Goal: Task Accomplishment & Management: Use online tool/utility

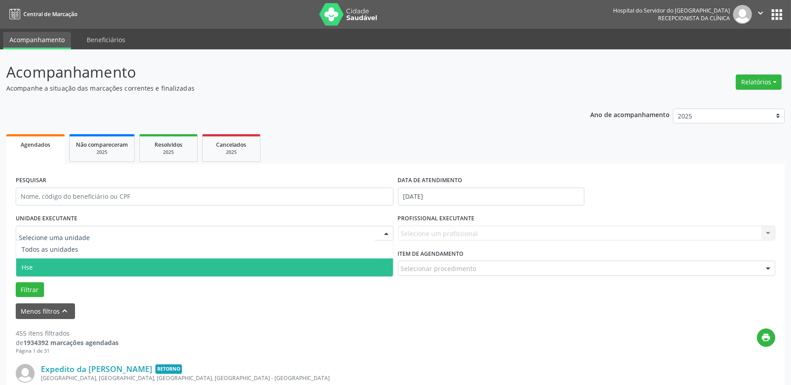
click at [66, 261] on span "Hse" at bounding box center [204, 268] width 377 height 18
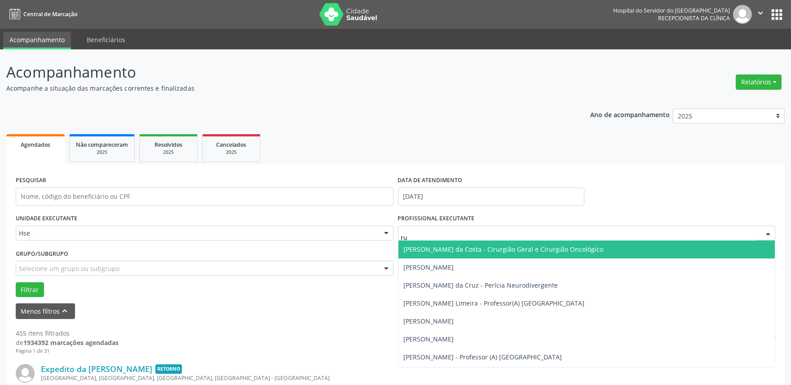
type input "rui"
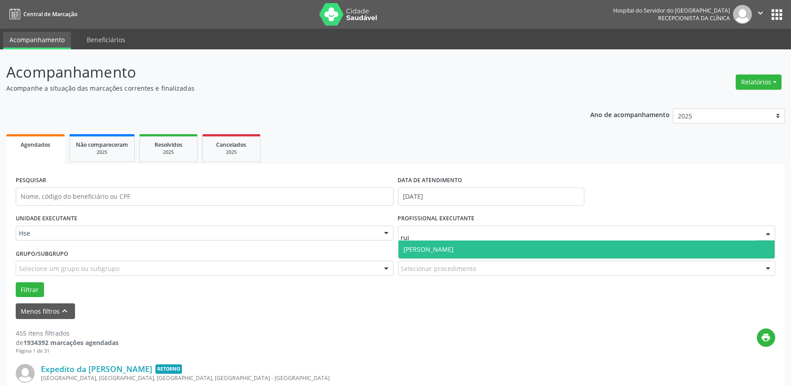
click at [436, 253] on span "[PERSON_NAME]" at bounding box center [429, 249] width 50 height 9
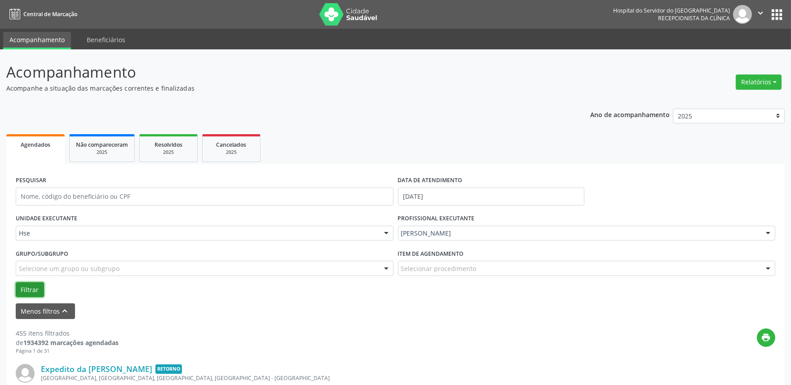
click at [38, 284] on button "Filtrar" at bounding box center [30, 290] width 28 height 15
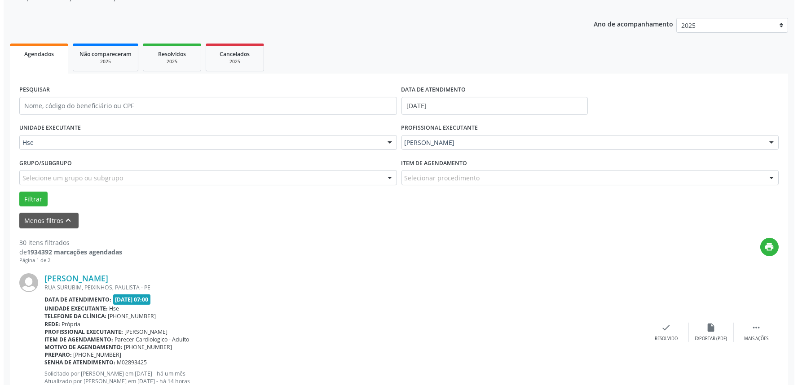
scroll to position [106, 0]
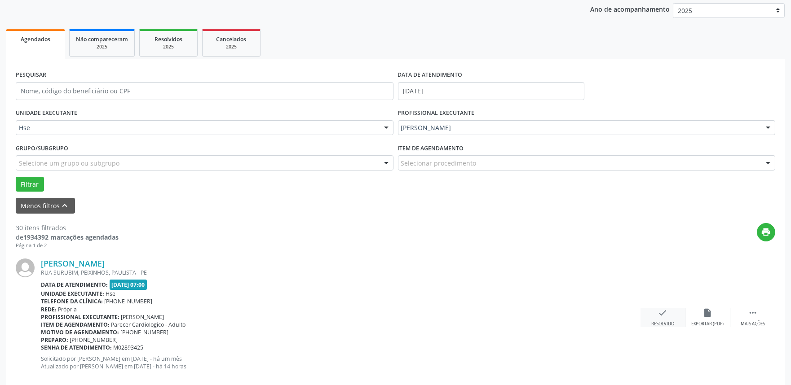
click at [671, 319] on div "check Resolvido" at bounding box center [663, 317] width 45 height 19
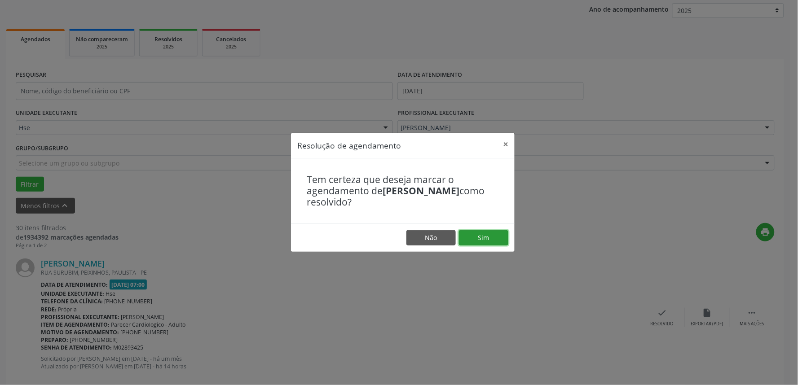
drag, startPoint x: 486, startPoint y: 239, endPoint x: 475, endPoint y: 239, distance: 10.8
click at [487, 239] on button "Sim" at bounding box center [483, 237] width 49 height 15
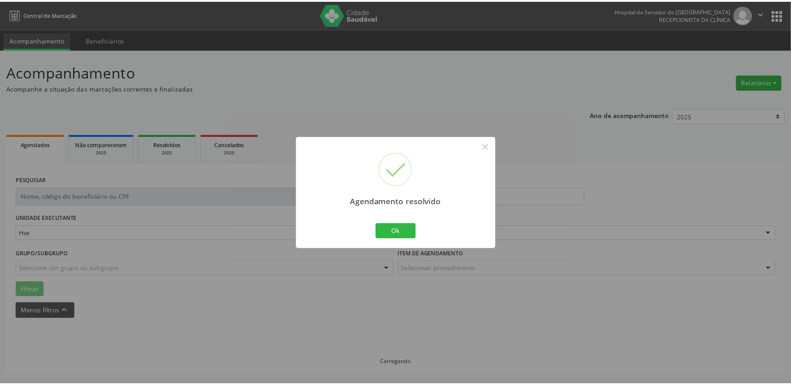
scroll to position [0, 0]
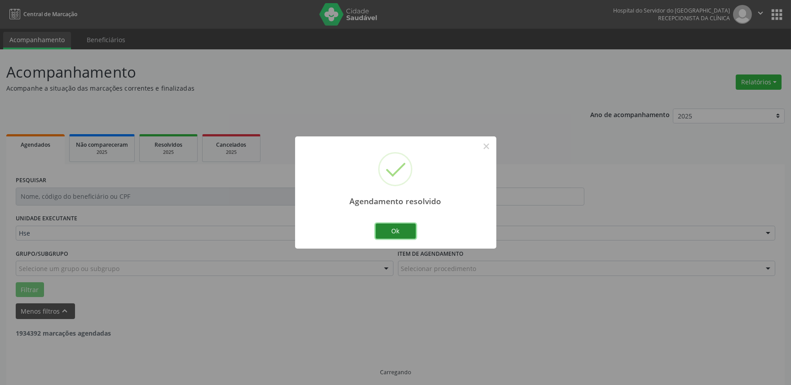
drag, startPoint x: 399, startPoint y: 226, endPoint x: 406, endPoint y: 229, distance: 8.3
click at [399, 226] on button "Ok" at bounding box center [396, 231] width 40 height 15
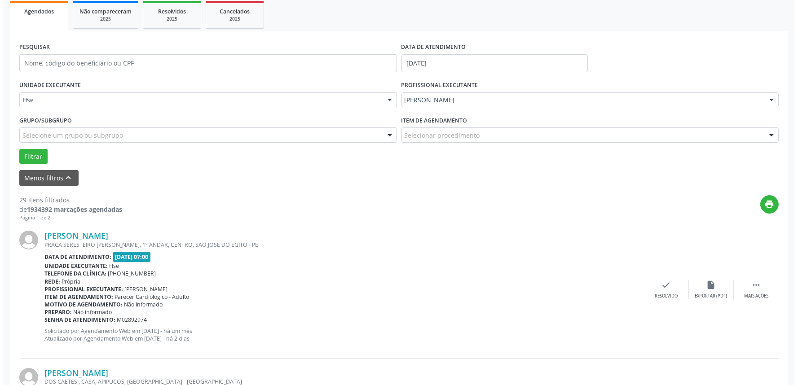
scroll to position [150, 0]
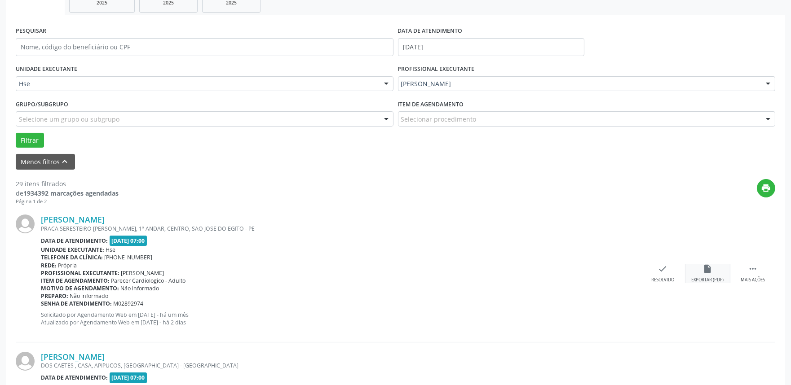
click at [687, 276] on div "insert_drive_file Exportar (PDF)" at bounding box center [708, 273] width 45 height 19
click at [665, 274] on div "check Resolvido" at bounding box center [663, 273] width 45 height 19
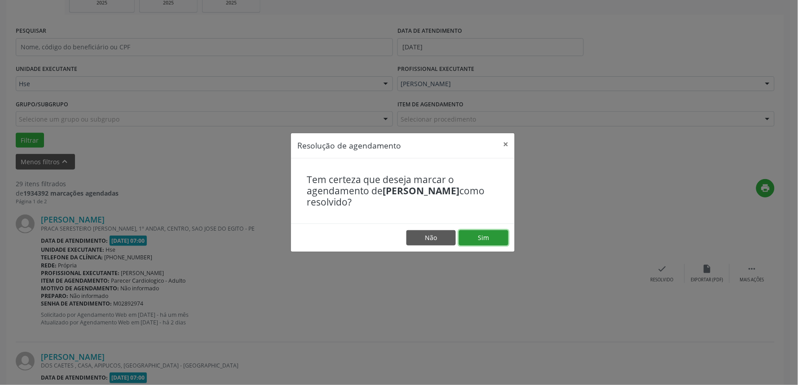
click at [490, 236] on button "Sim" at bounding box center [483, 237] width 49 height 15
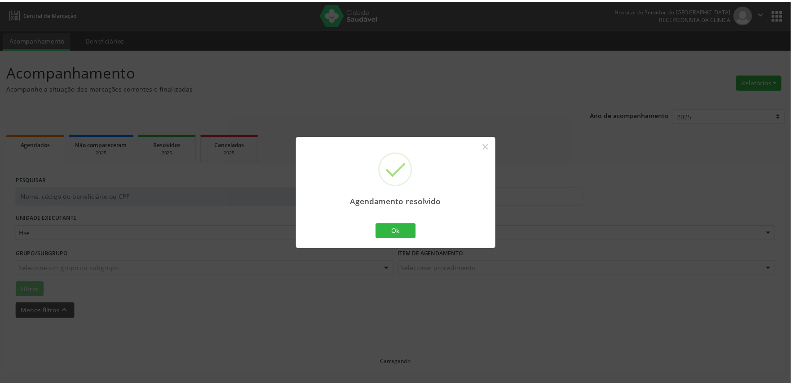
scroll to position [0, 0]
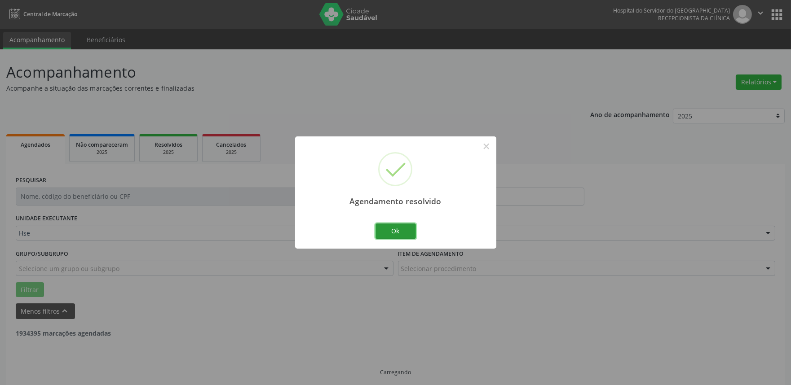
drag, startPoint x: 394, startPoint y: 226, endPoint x: 392, endPoint y: 221, distance: 5.4
click at [394, 226] on button "Ok" at bounding box center [396, 231] width 40 height 15
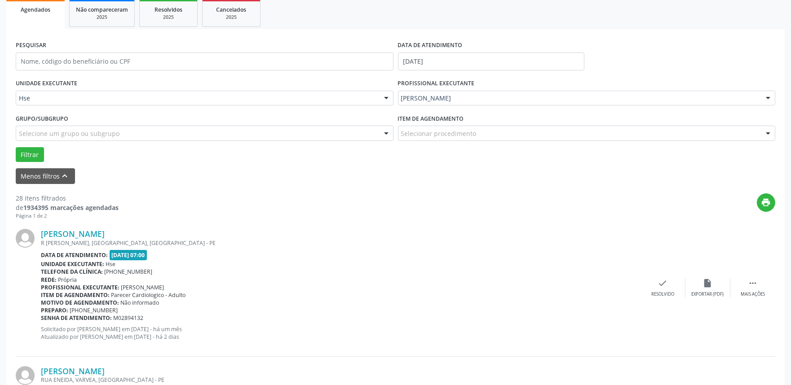
scroll to position [155, 0]
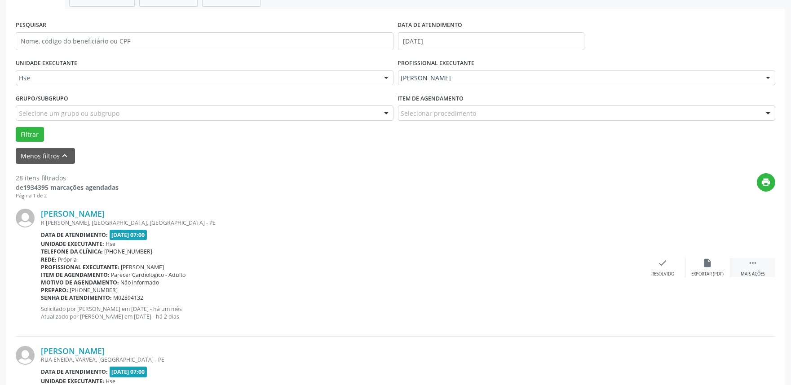
click at [753, 273] on div "Mais ações" at bounding box center [753, 274] width 24 height 6
click at [698, 264] on div "alarm_off Não compareceu" at bounding box center [708, 267] width 45 height 19
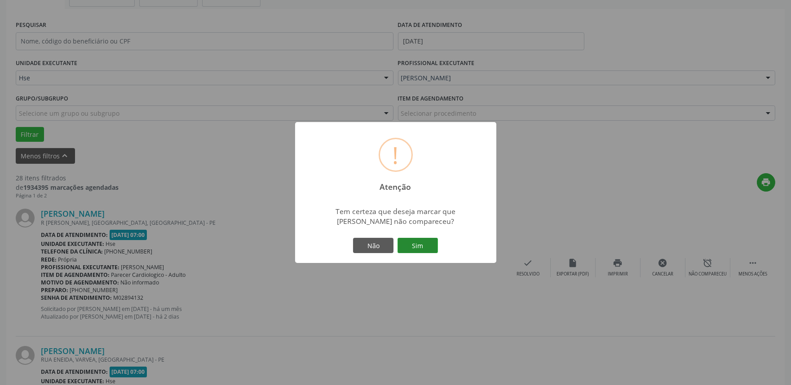
click at [419, 250] on button "Sim" at bounding box center [418, 245] width 40 height 15
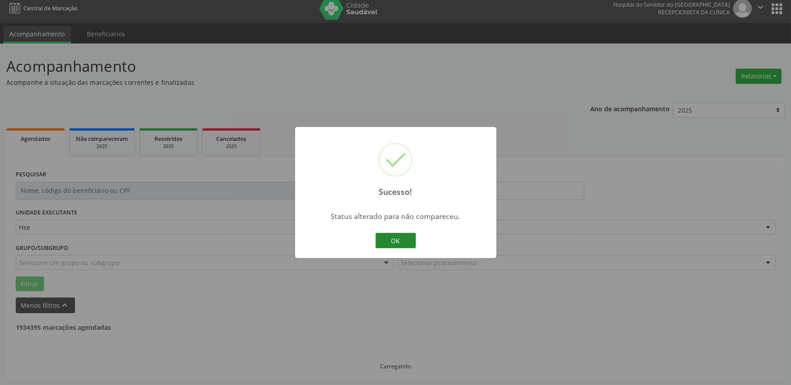
click at [392, 234] on button "OK" at bounding box center [396, 240] width 40 height 15
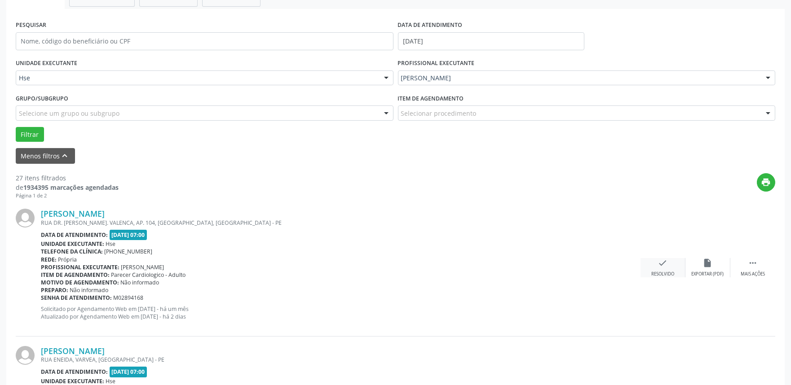
click at [662, 265] on icon "check" at bounding box center [663, 263] width 10 height 10
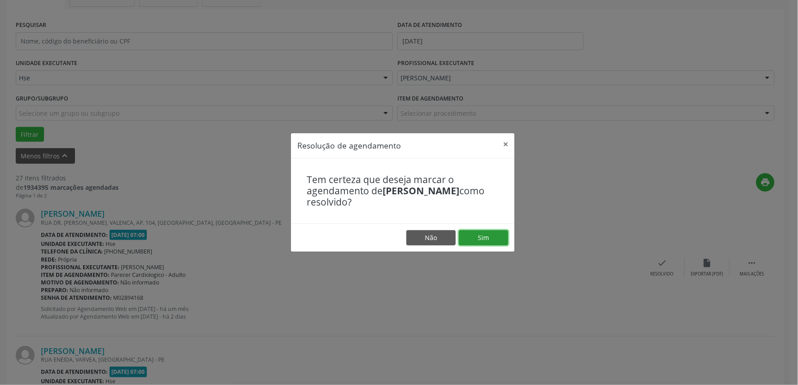
click at [488, 242] on button "Sim" at bounding box center [483, 237] width 49 height 15
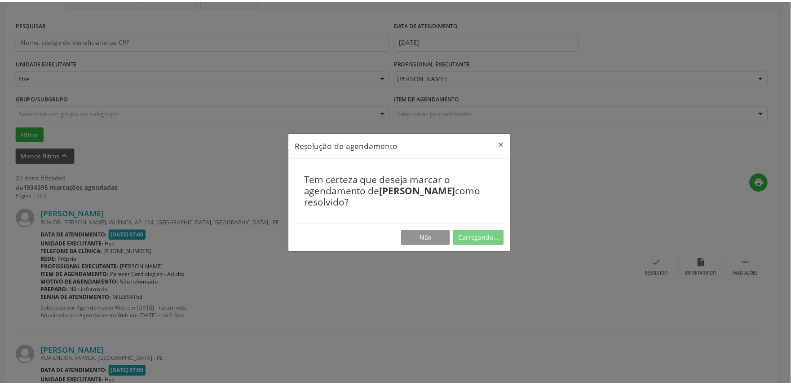
scroll to position [0, 0]
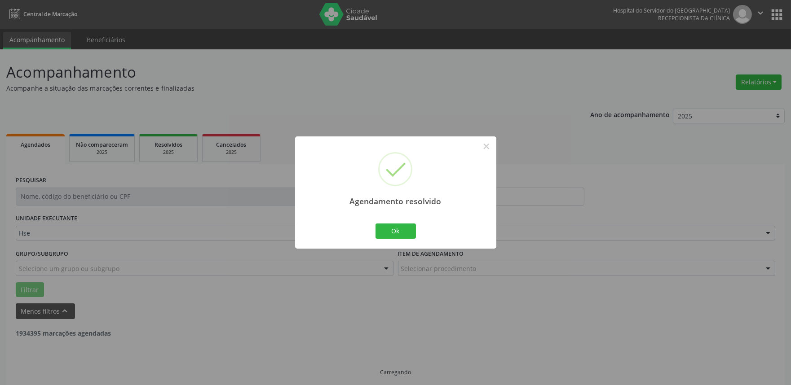
click at [402, 222] on div "Ok Cancel" at bounding box center [395, 231] width 44 height 19
click at [401, 227] on button "Ok" at bounding box center [396, 231] width 40 height 15
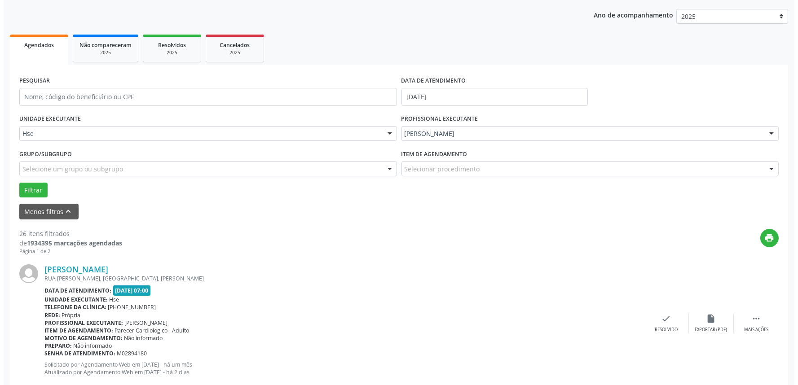
scroll to position [150, 0]
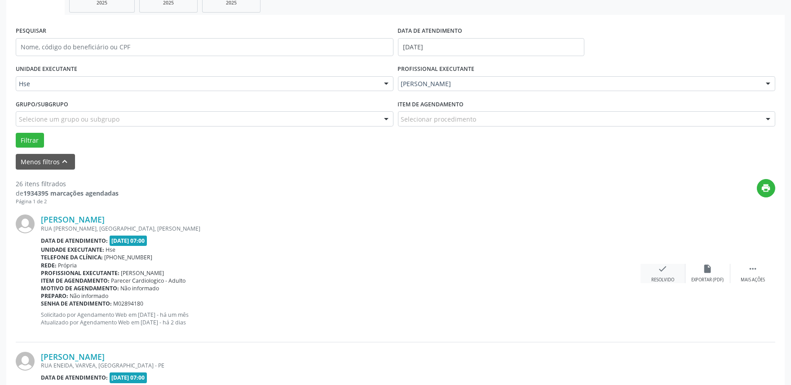
click at [677, 279] on div "check Resolvido" at bounding box center [663, 273] width 45 height 19
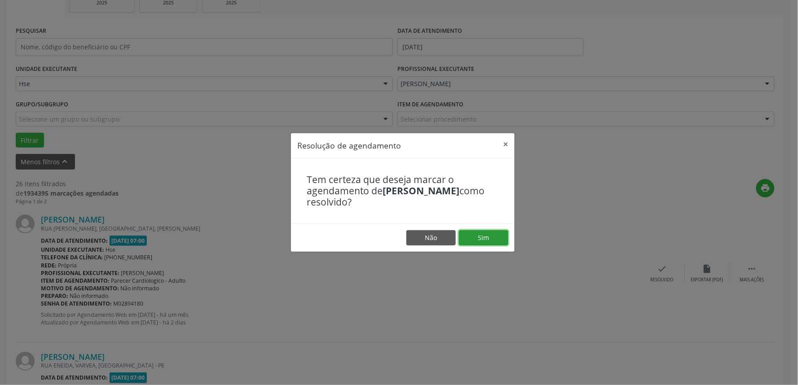
click at [475, 239] on button "Sim" at bounding box center [483, 237] width 49 height 15
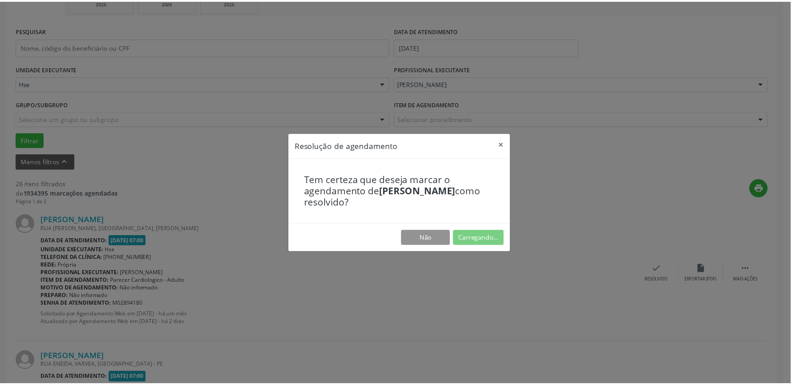
scroll to position [0, 0]
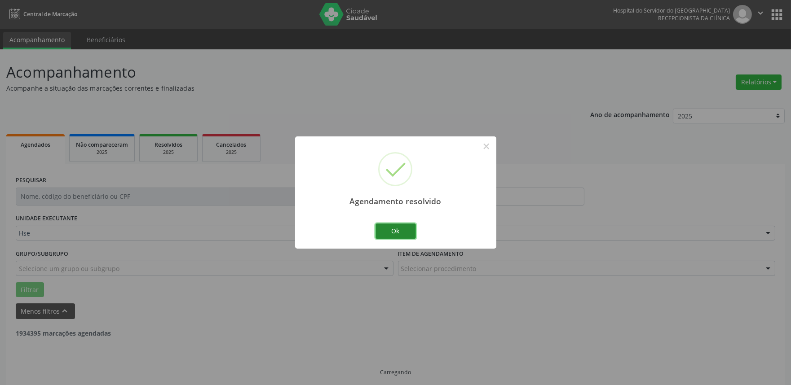
click at [390, 228] on button "Ok" at bounding box center [396, 231] width 40 height 15
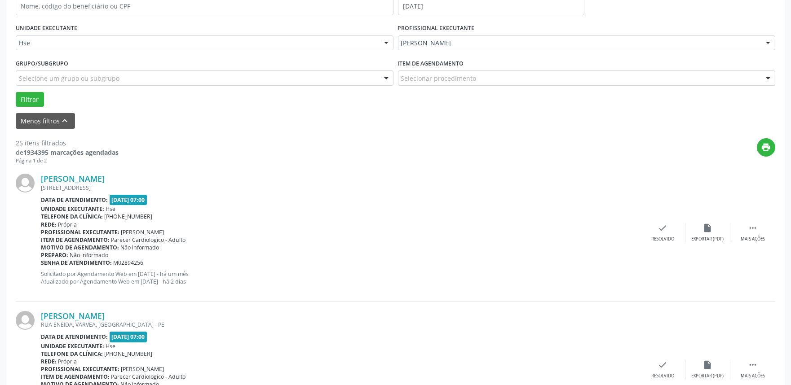
scroll to position [205, 0]
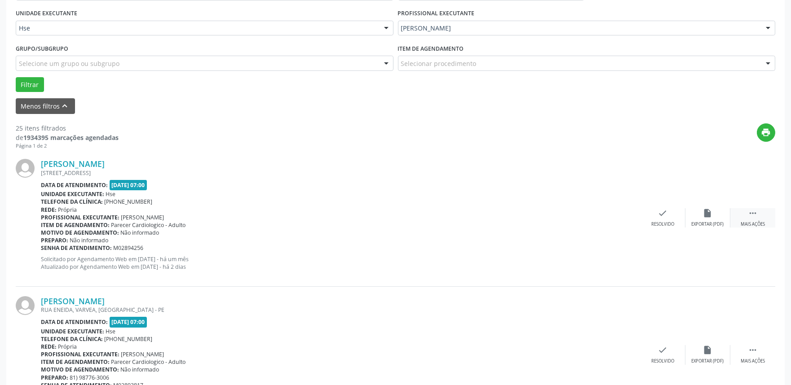
click at [754, 210] on icon "" at bounding box center [753, 213] width 10 height 10
click at [720, 217] on div "alarm_off Não compareceu" at bounding box center [708, 217] width 45 height 19
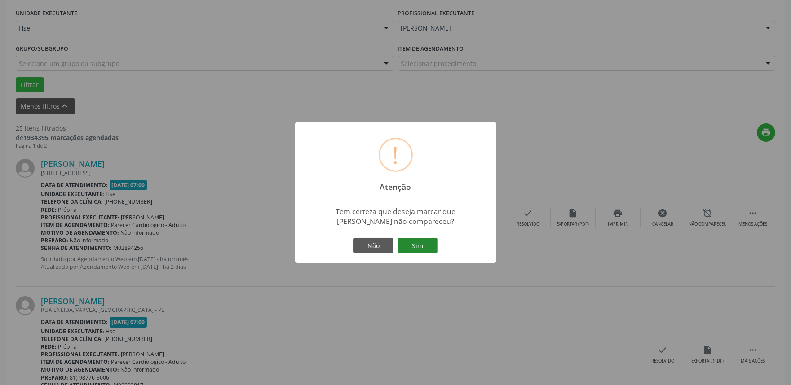
click at [416, 244] on button "Sim" at bounding box center [418, 245] width 40 height 15
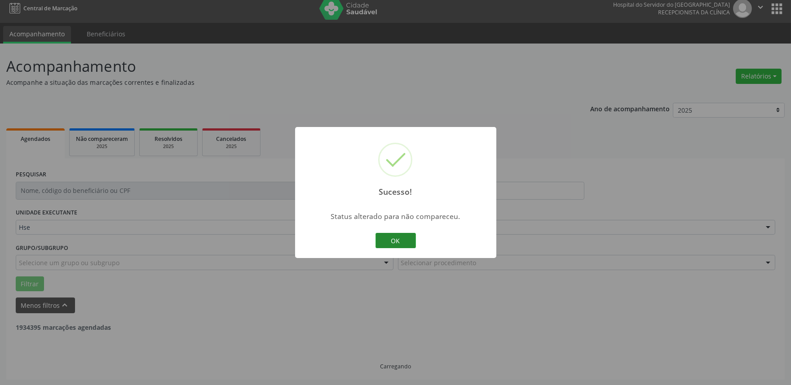
click at [387, 238] on button "OK" at bounding box center [396, 240] width 40 height 15
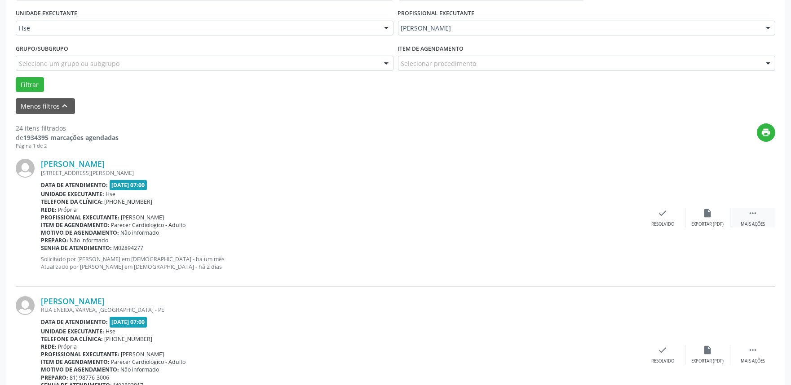
click at [752, 225] on div "Mais ações" at bounding box center [753, 225] width 24 height 6
click at [700, 222] on div "Não compareceu" at bounding box center [708, 225] width 38 height 6
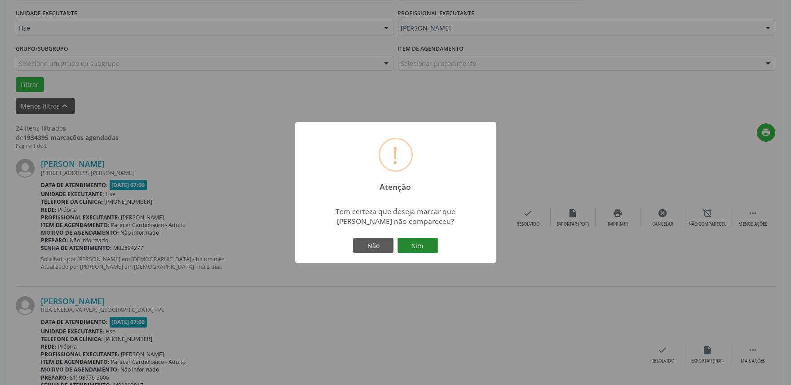
click at [420, 249] on button "Sim" at bounding box center [418, 245] width 40 height 15
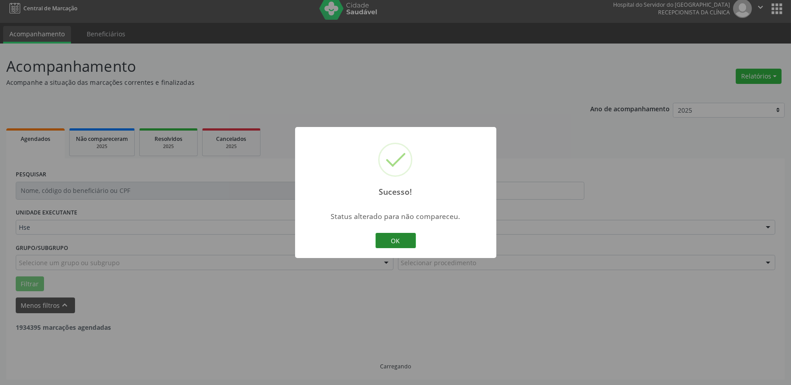
click at [384, 243] on button "OK" at bounding box center [396, 240] width 40 height 15
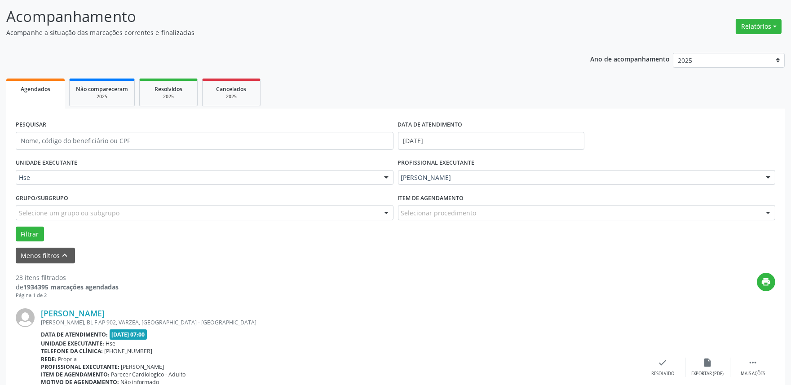
scroll to position [106, 0]
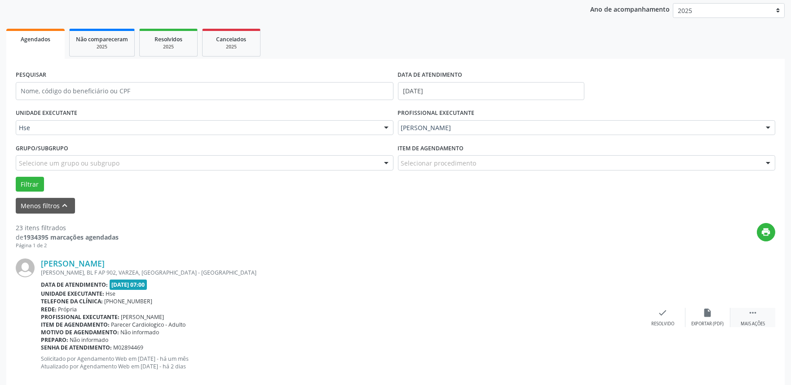
click at [762, 319] on div " Mais ações" at bounding box center [753, 317] width 45 height 19
click at [700, 318] on div "alarm_off Não compareceu" at bounding box center [708, 317] width 45 height 19
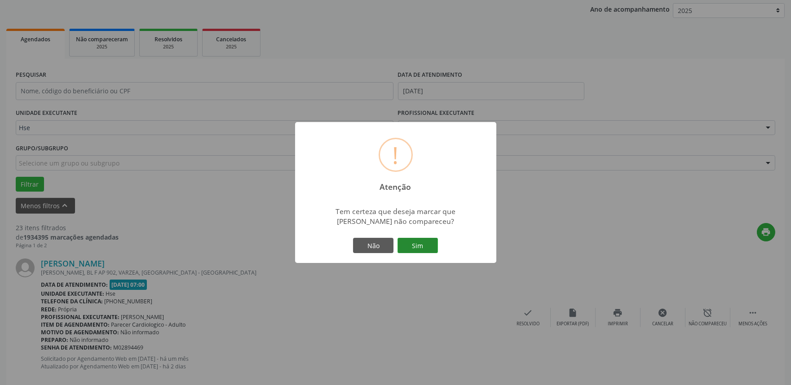
click at [427, 243] on button "Sim" at bounding box center [418, 245] width 40 height 15
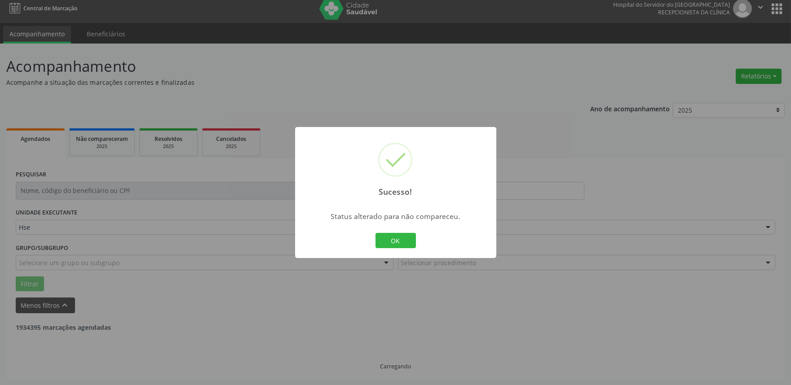
click at [394, 246] on button "OK" at bounding box center [396, 240] width 40 height 15
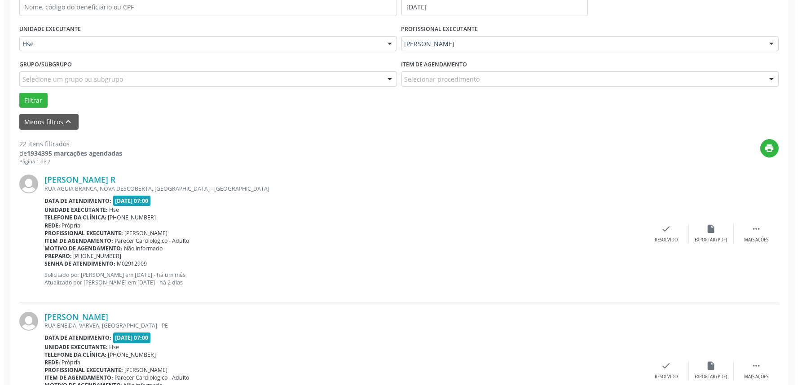
scroll to position [205, 0]
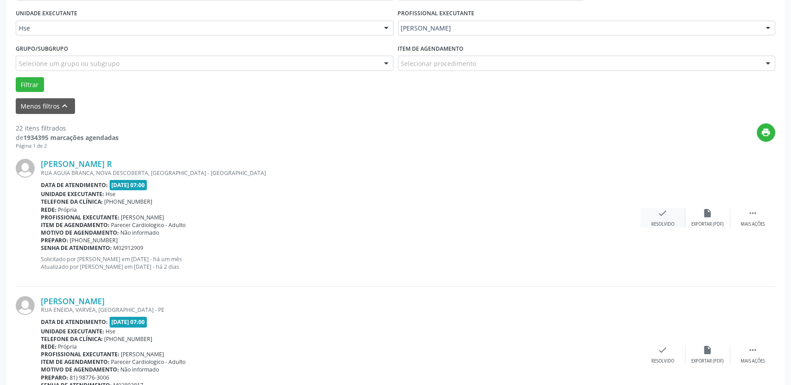
click at [661, 220] on div "check Resolvido" at bounding box center [663, 217] width 45 height 19
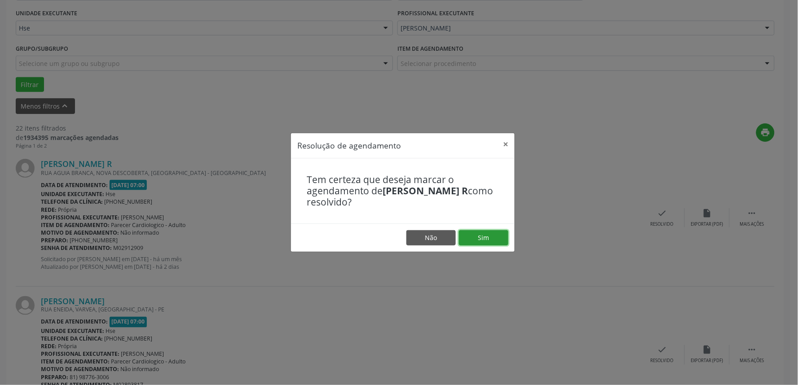
click at [482, 236] on button "Sim" at bounding box center [483, 237] width 49 height 15
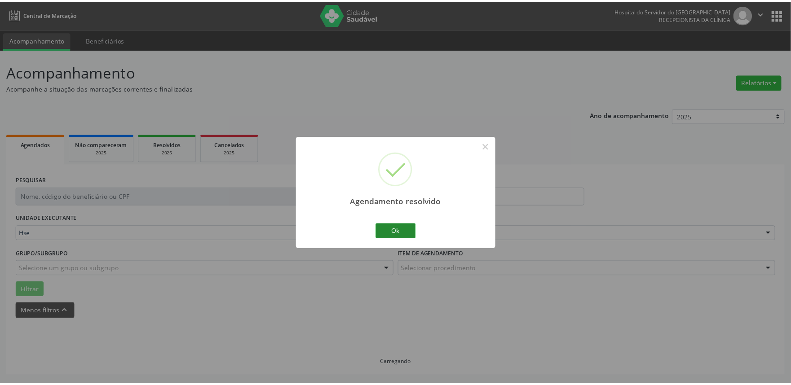
scroll to position [0, 0]
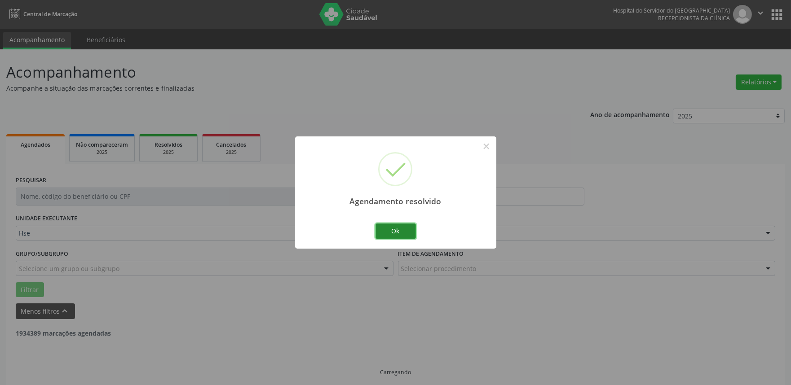
click at [394, 234] on button "Ok" at bounding box center [396, 231] width 40 height 15
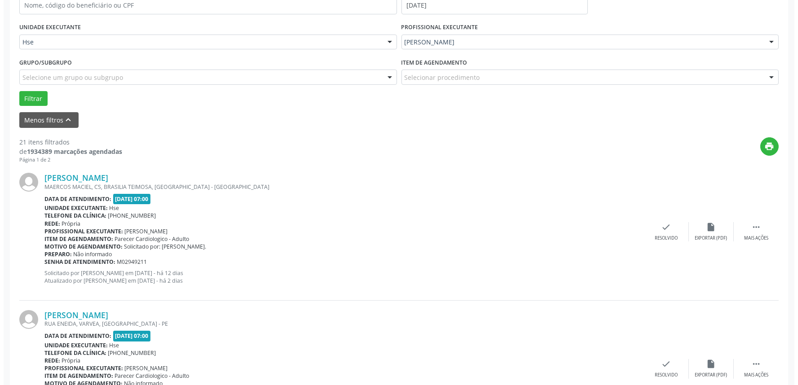
scroll to position [199, 0]
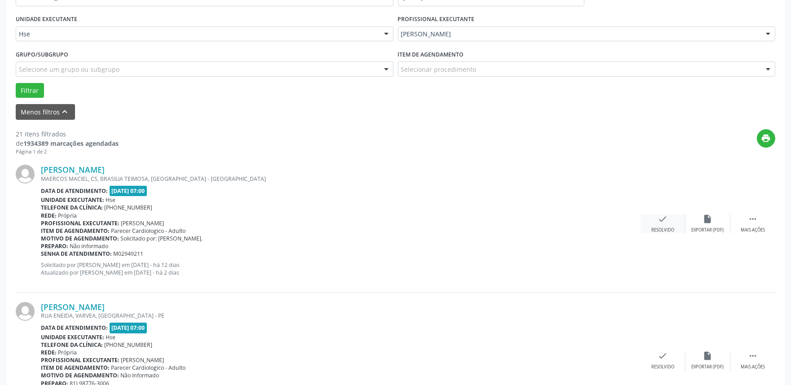
click at [667, 229] on div "Resolvido" at bounding box center [662, 230] width 23 height 6
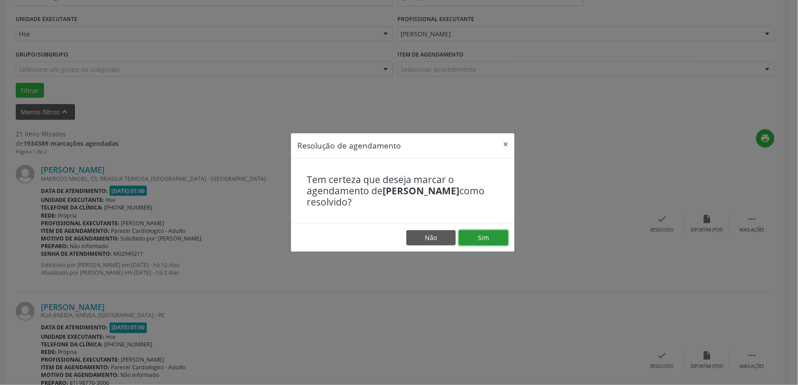
click at [484, 235] on button "Sim" at bounding box center [483, 237] width 49 height 15
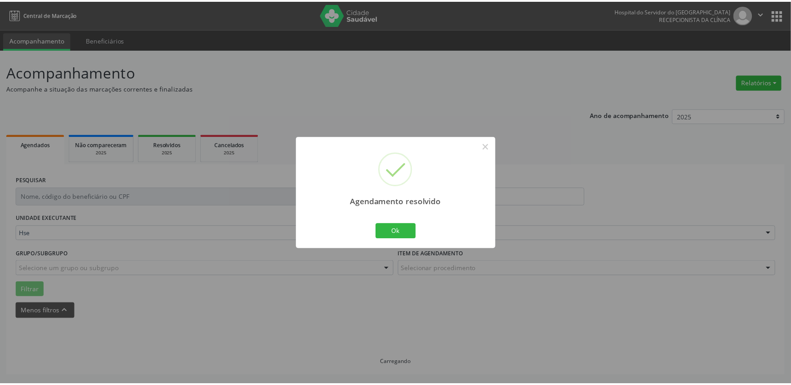
scroll to position [0, 0]
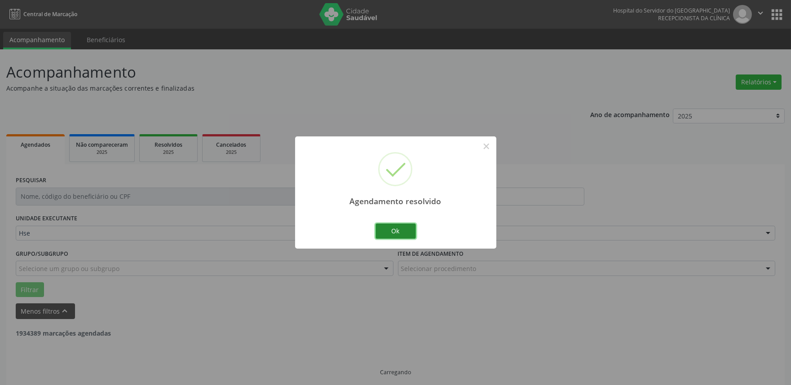
click at [410, 230] on button "Ok" at bounding box center [396, 231] width 40 height 15
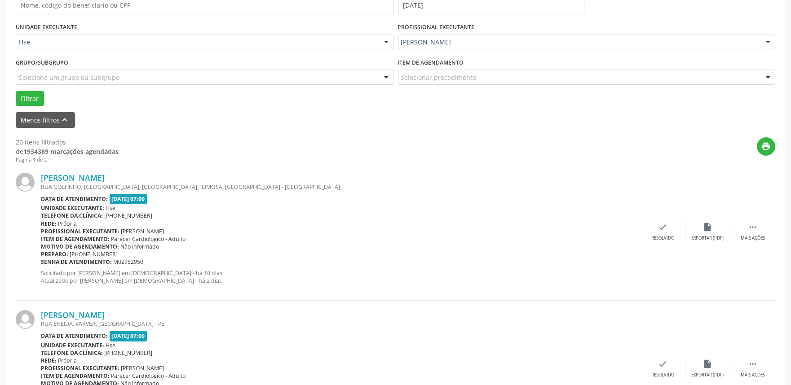
scroll to position [199, 0]
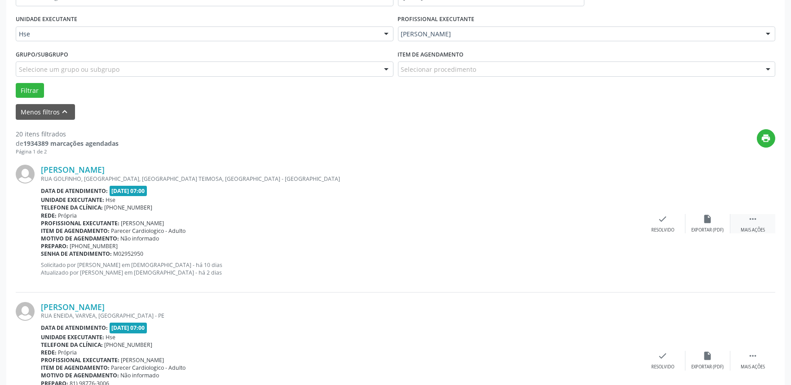
click at [757, 214] on icon "" at bounding box center [753, 219] width 10 height 10
click at [722, 221] on div "alarm_off Não compareceu" at bounding box center [708, 223] width 45 height 19
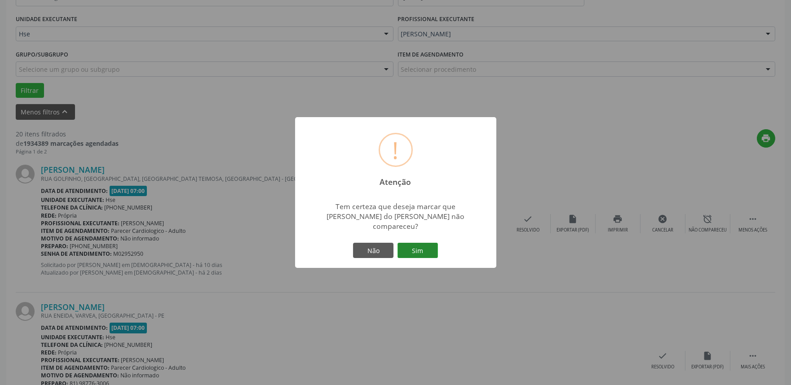
click at [421, 249] on button "Sim" at bounding box center [418, 250] width 40 height 15
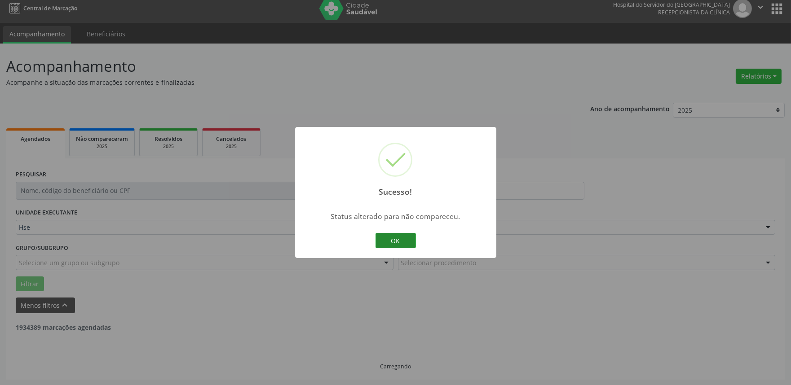
click at [406, 241] on button "OK" at bounding box center [396, 240] width 40 height 15
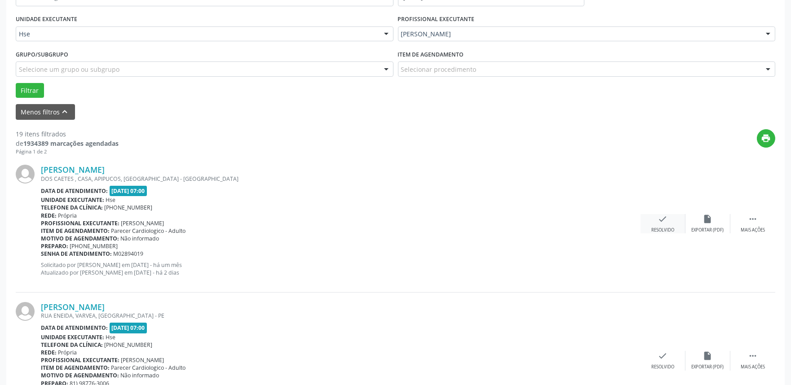
click at [660, 223] on icon "check" at bounding box center [663, 219] width 10 height 10
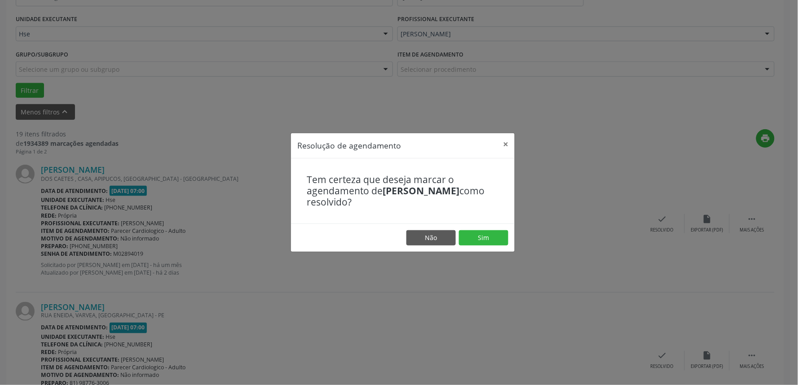
click at [485, 230] on footer "Não Sim" at bounding box center [403, 238] width 224 height 28
click at [487, 236] on button "Sim" at bounding box center [483, 237] width 49 height 15
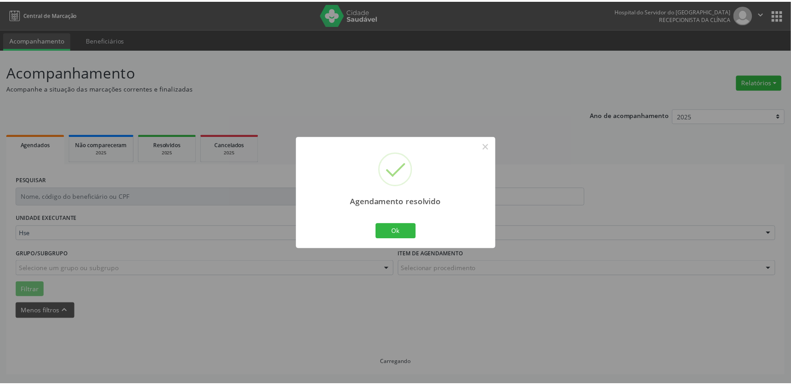
scroll to position [0, 0]
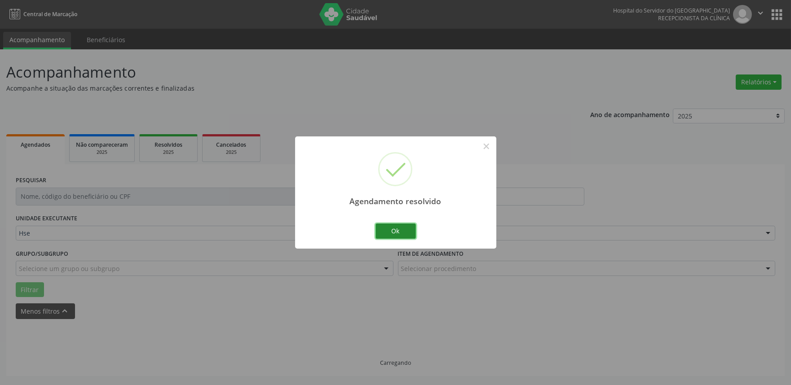
click at [392, 230] on button "Ok" at bounding box center [396, 231] width 40 height 15
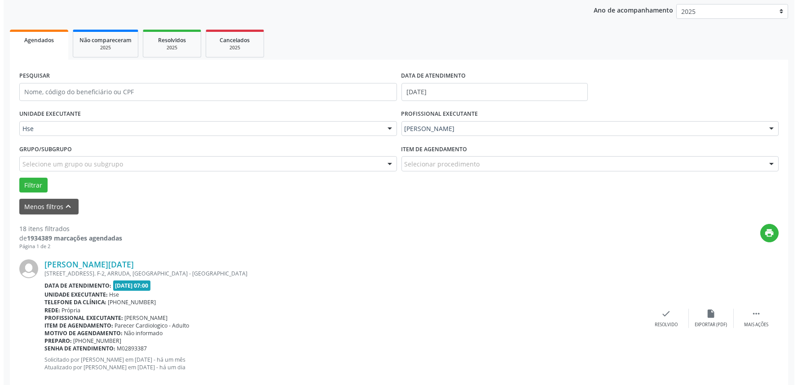
scroll to position [106, 0]
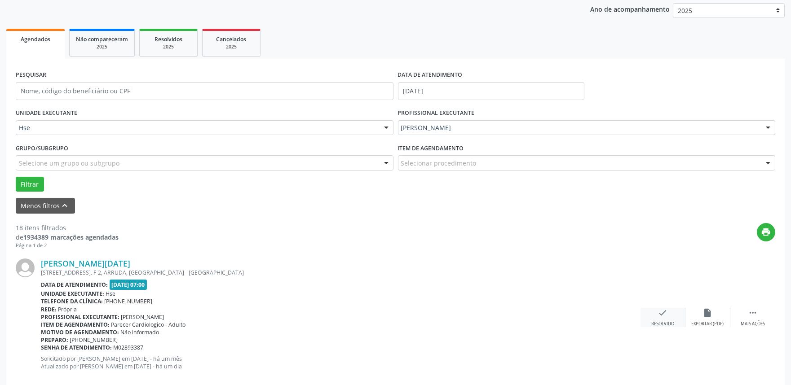
click at [657, 319] on div "check Resolvido" at bounding box center [663, 317] width 45 height 19
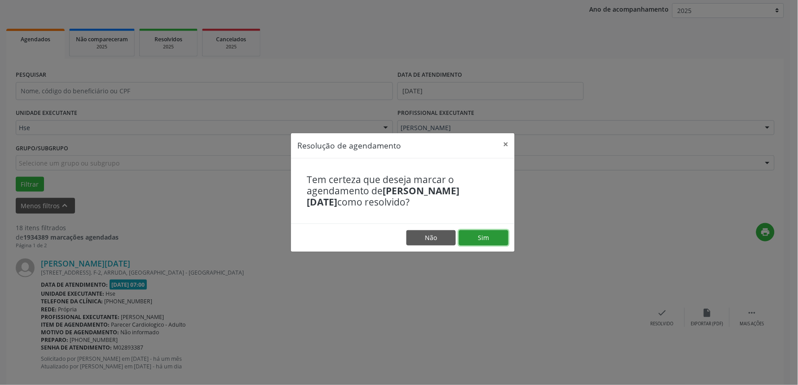
click at [483, 235] on button "Sim" at bounding box center [483, 237] width 49 height 15
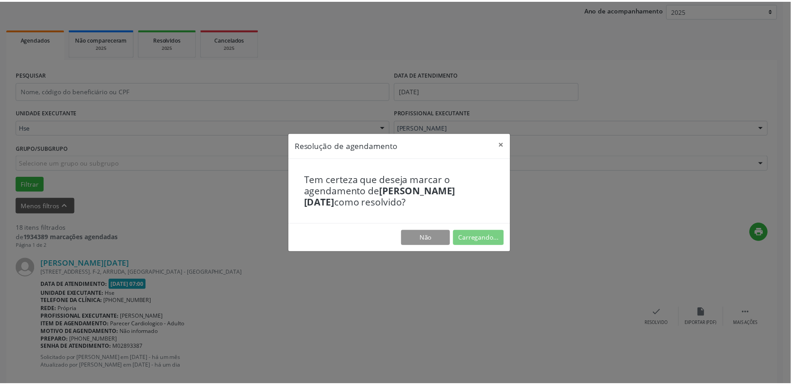
scroll to position [0, 0]
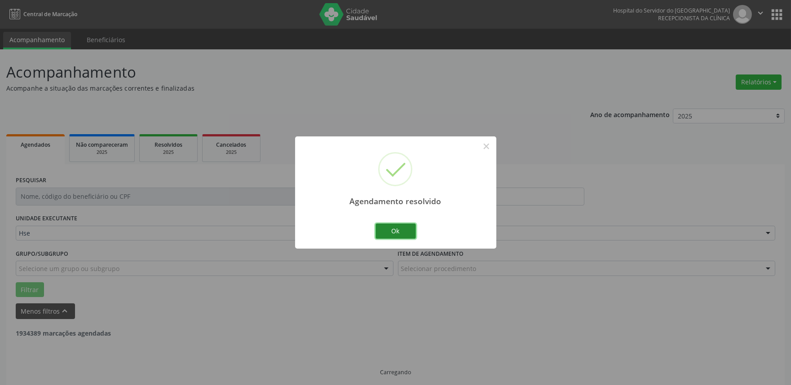
click at [398, 236] on button "Ok" at bounding box center [396, 231] width 40 height 15
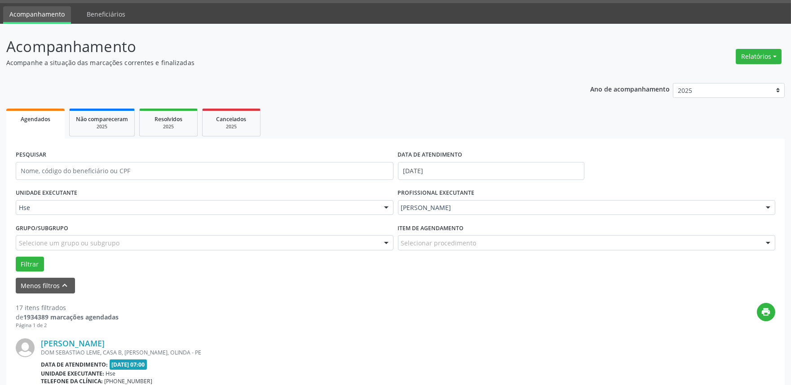
scroll to position [56, 0]
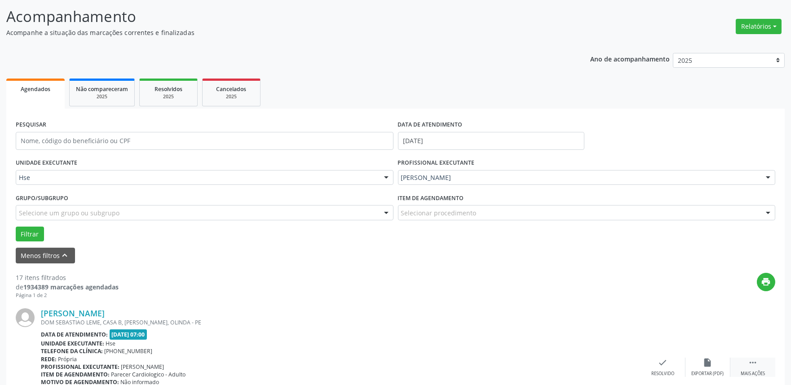
click at [753, 369] on div " Mais ações" at bounding box center [753, 367] width 45 height 19
click at [718, 363] on div "alarm_off Não compareceu" at bounding box center [708, 367] width 45 height 19
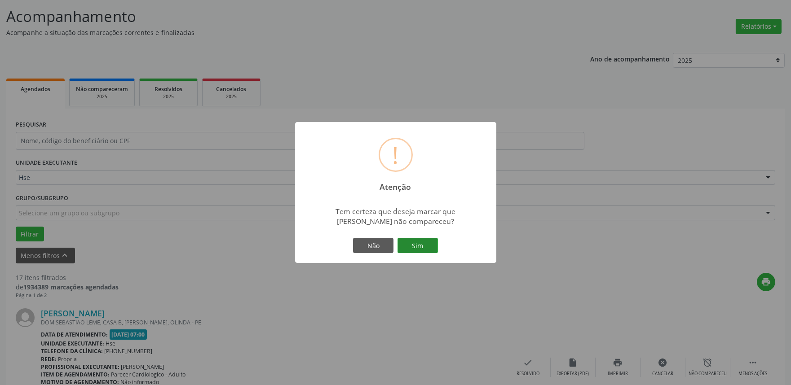
click at [421, 252] on button "Sim" at bounding box center [418, 245] width 40 height 15
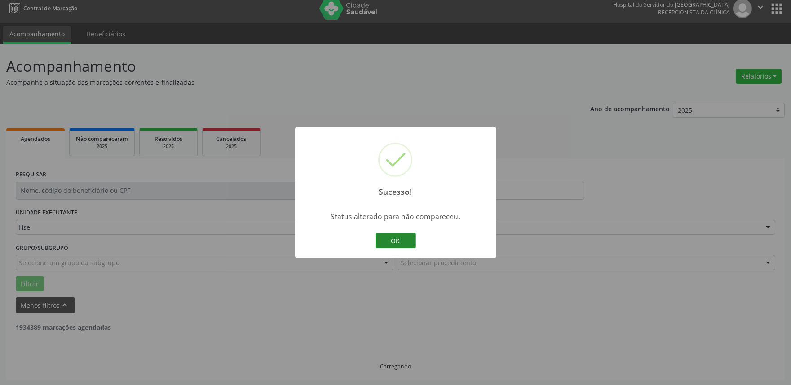
click at [410, 240] on button "OK" at bounding box center [396, 240] width 40 height 15
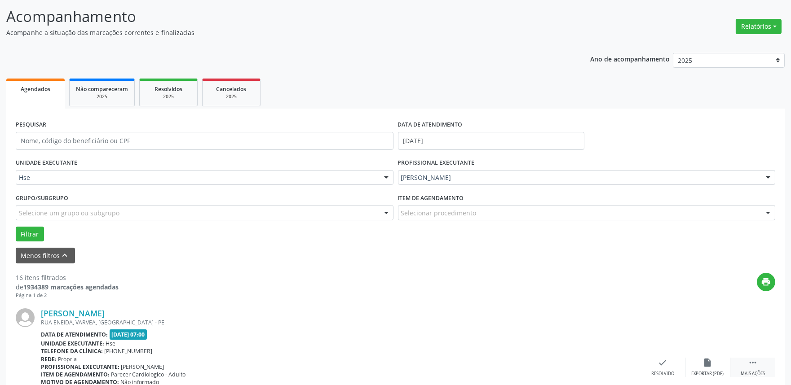
click at [758, 363] on div " Mais ações" at bounding box center [753, 367] width 45 height 19
click at [712, 365] on icon "alarm_off" at bounding box center [708, 363] width 10 height 10
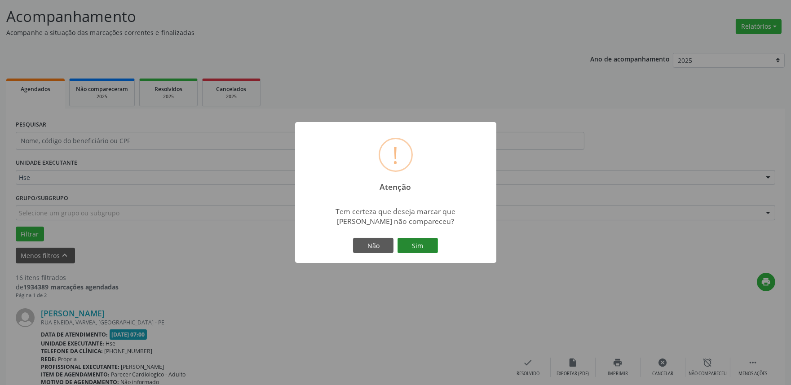
click at [419, 243] on button "Sim" at bounding box center [418, 245] width 40 height 15
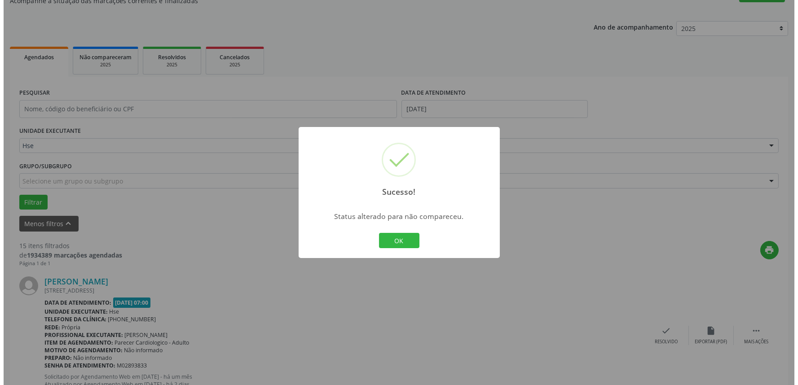
scroll to position [106, 0]
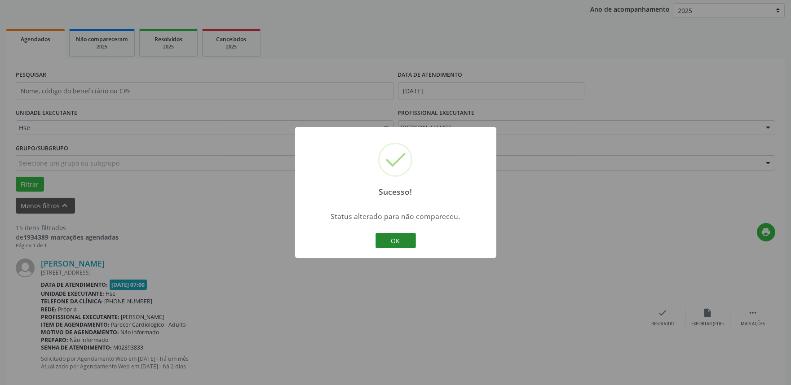
click at [396, 240] on button "OK" at bounding box center [396, 240] width 40 height 15
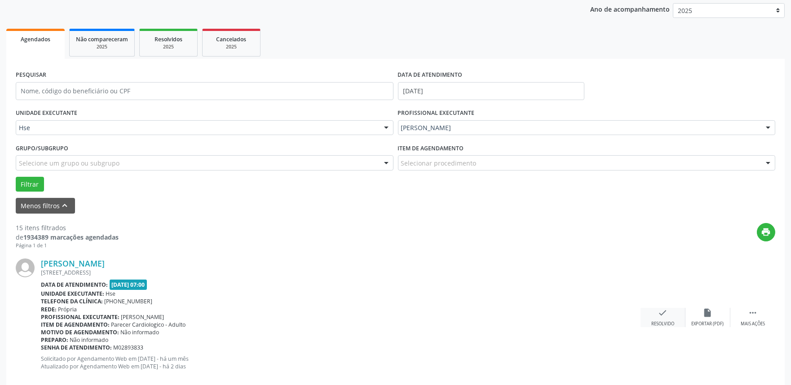
click at [666, 311] on icon "check" at bounding box center [663, 313] width 10 height 10
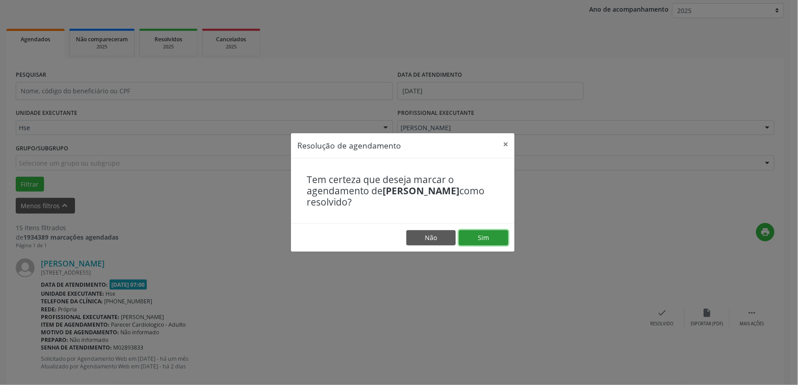
click at [489, 241] on button "Sim" at bounding box center [483, 237] width 49 height 15
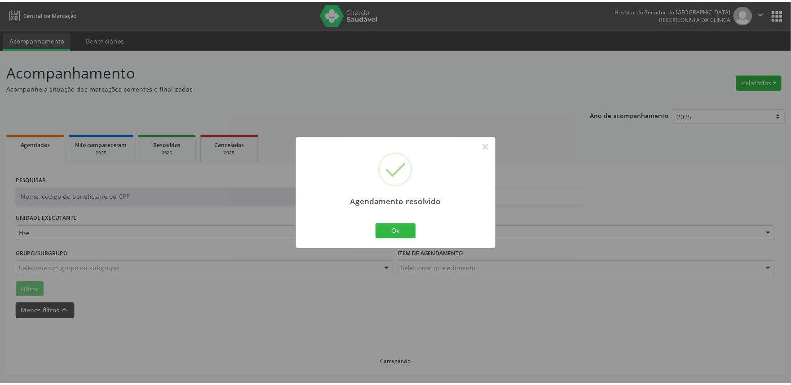
scroll to position [0, 0]
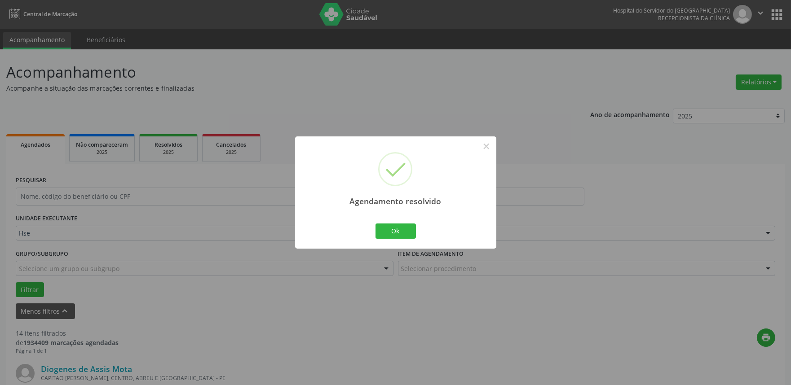
click at [408, 243] on div "Agendamento resolvido × Ok Cancel" at bounding box center [395, 193] width 201 height 112
click at [408, 234] on button "Ok" at bounding box center [396, 231] width 40 height 15
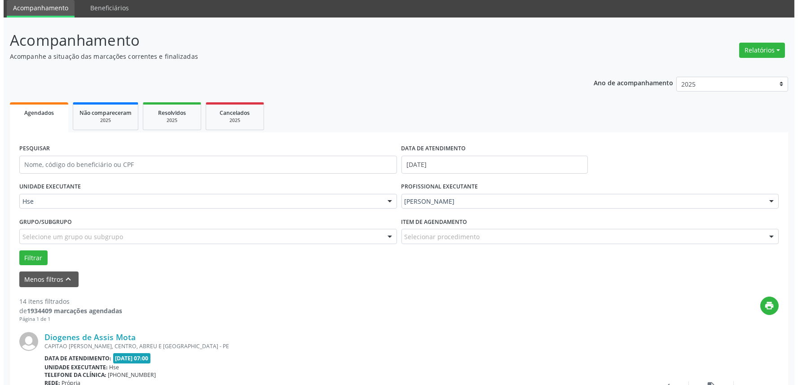
scroll to position [100, 0]
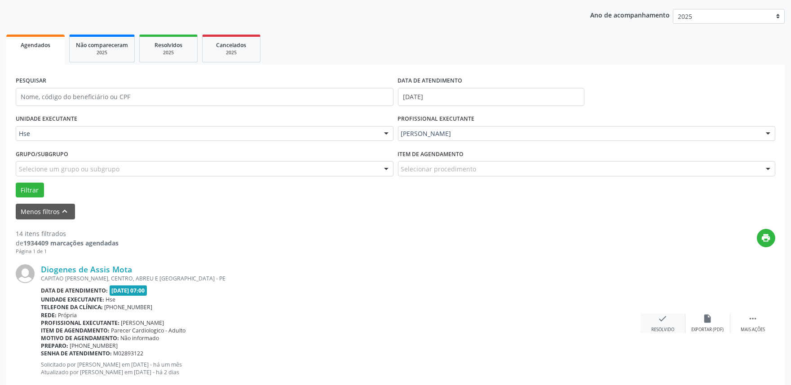
click at [672, 329] on div "Resolvido" at bounding box center [662, 330] width 23 height 6
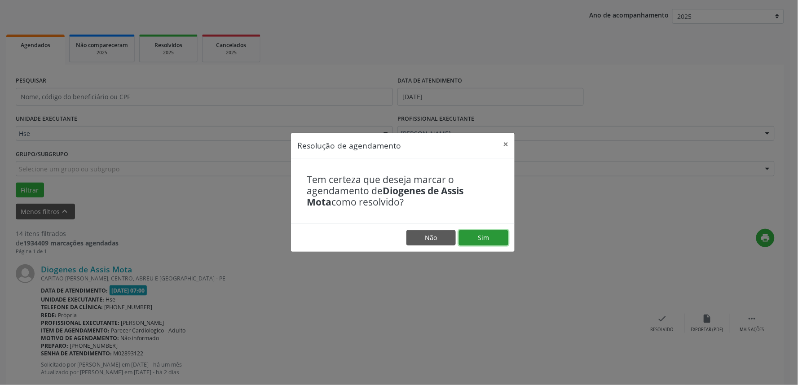
click at [484, 240] on button "Sim" at bounding box center [483, 237] width 49 height 15
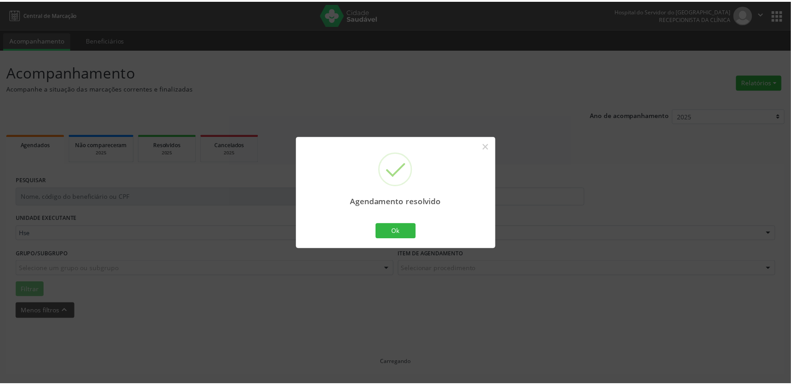
scroll to position [0, 0]
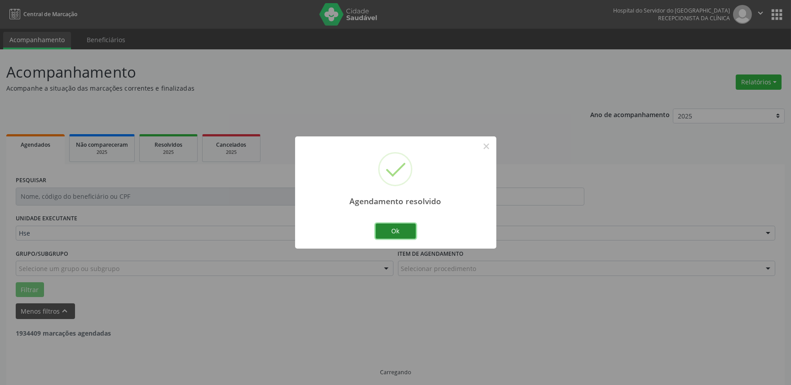
click at [403, 228] on button "Ok" at bounding box center [396, 231] width 40 height 15
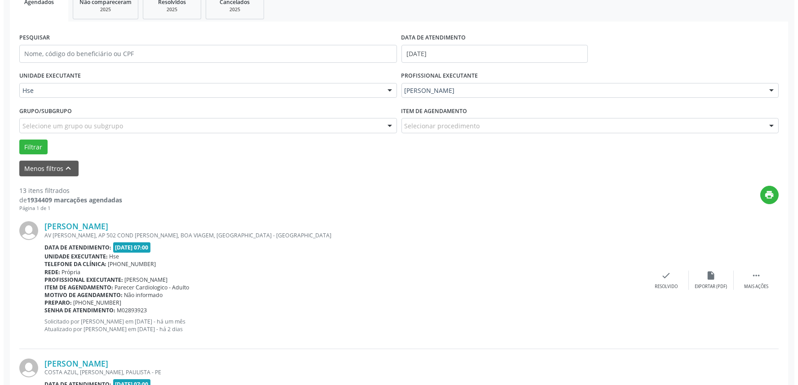
scroll to position [150, 0]
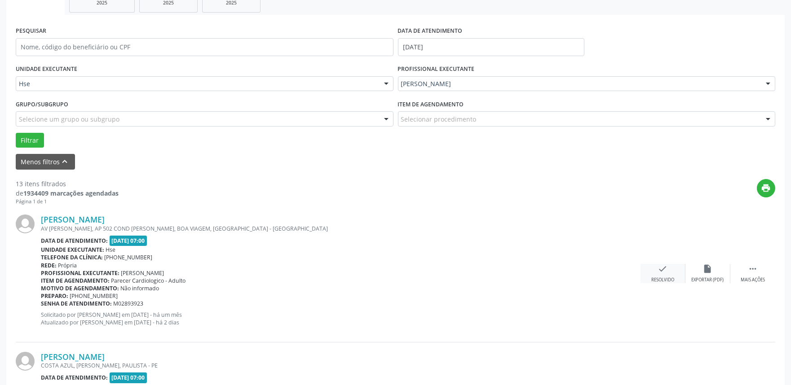
click at [665, 275] on div "check Resolvido" at bounding box center [663, 273] width 45 height 19
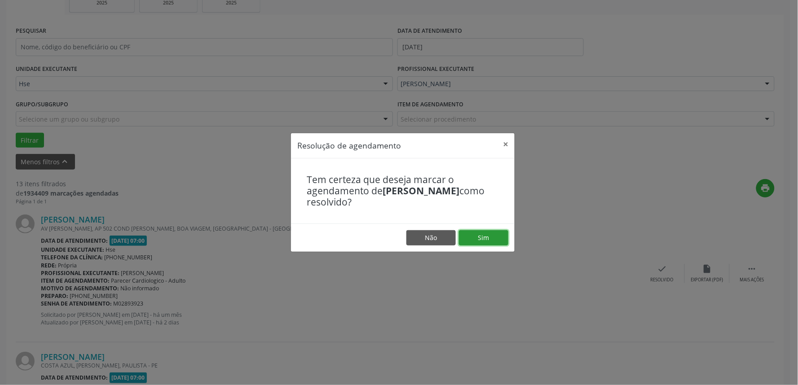
click at [487, 244] on button "Sim" at bounding box center [483, 237] width 49 height 15
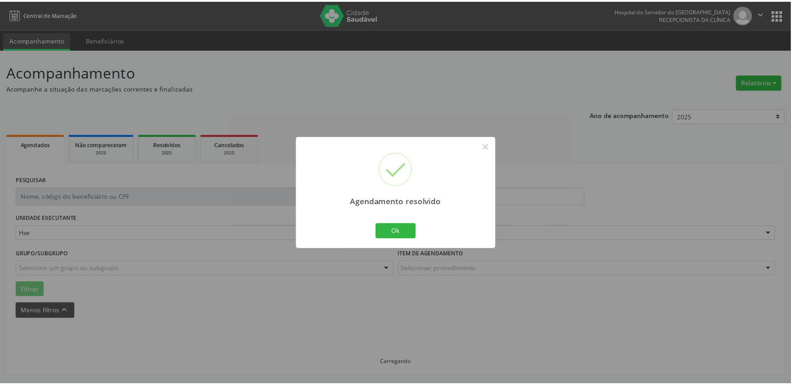
scroll to position [0, 0]
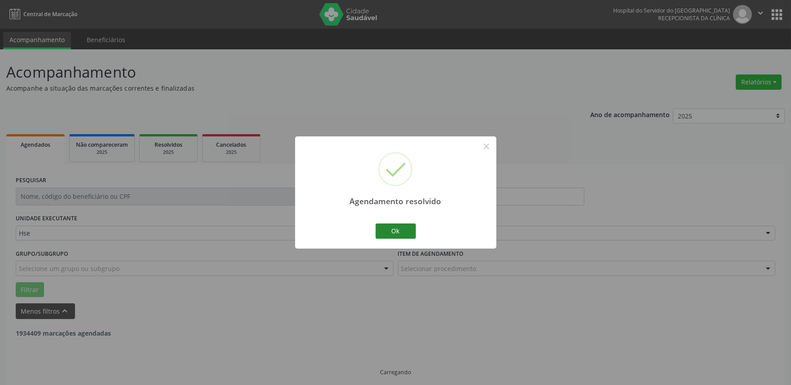
click at [392, 218] on div "Agendamento resolvido × Ok Cancel" at bounding box center [395, 193] width 201 height 112
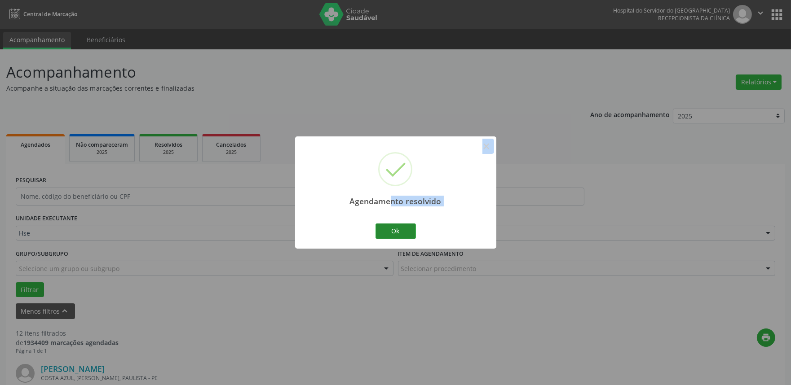
click at [392, 227] on button "Ok" at bounding box center [396, 231] width 40 height 15
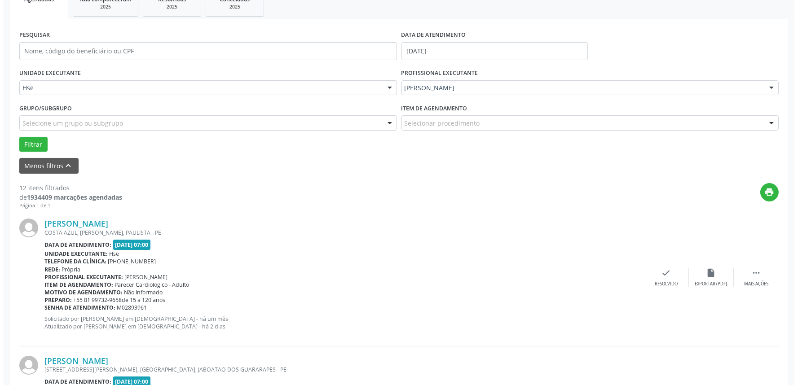
scroll to position [150, 0]
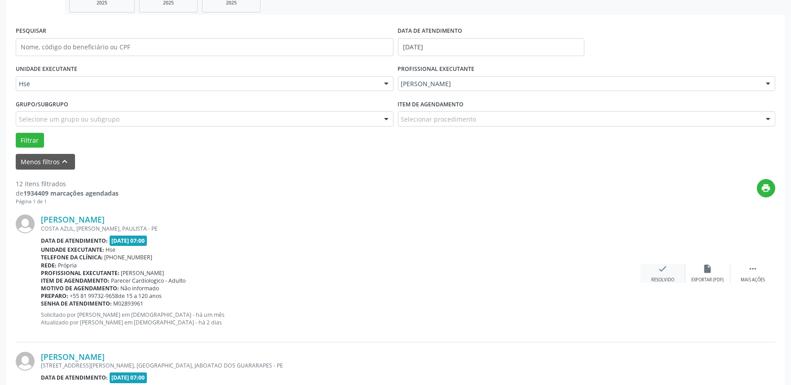
click at [671, 275] on div "check Resolvido" at bounding box center [663, 273] width 45 height 19
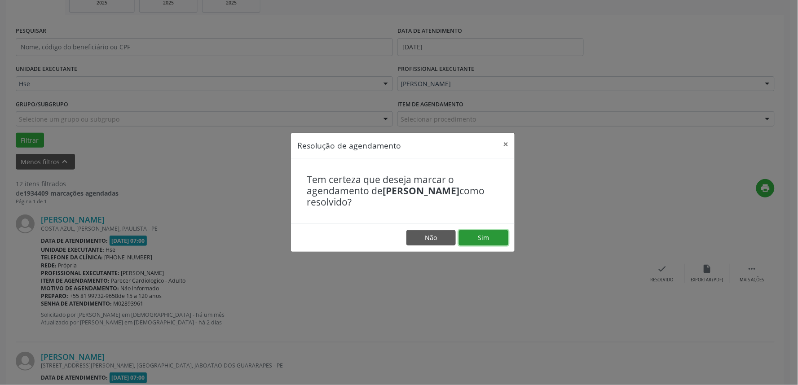
click at [492, 244] on button "Sim" at bounding box center [483, 237] width 49 height 15
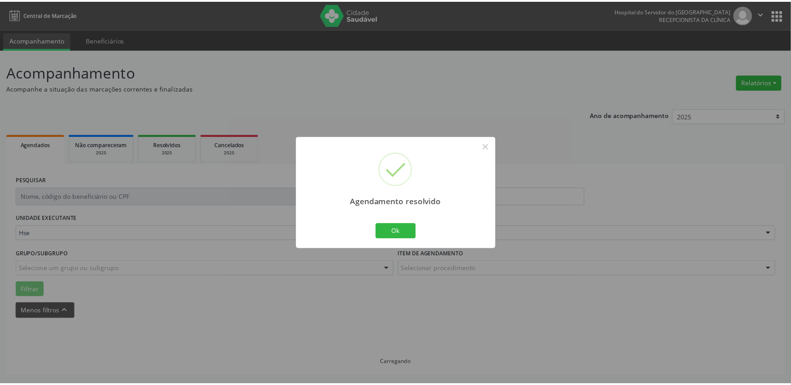
scroll to position [0, 0]
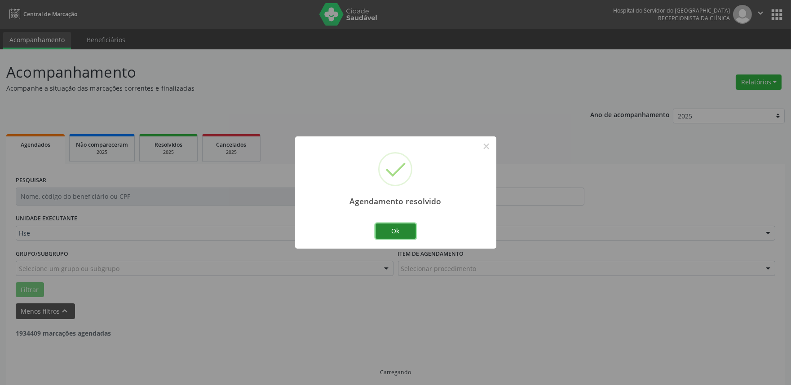
click at [378, 230] on button "Ok" at bounding box center [396, 231] width 40 height 15
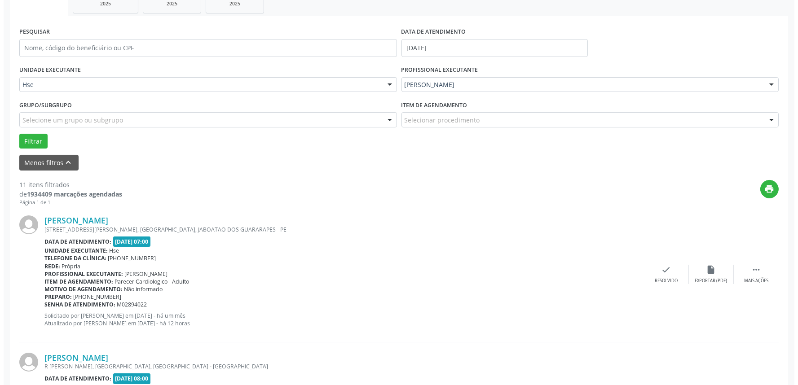
scroll to position [150, 0]
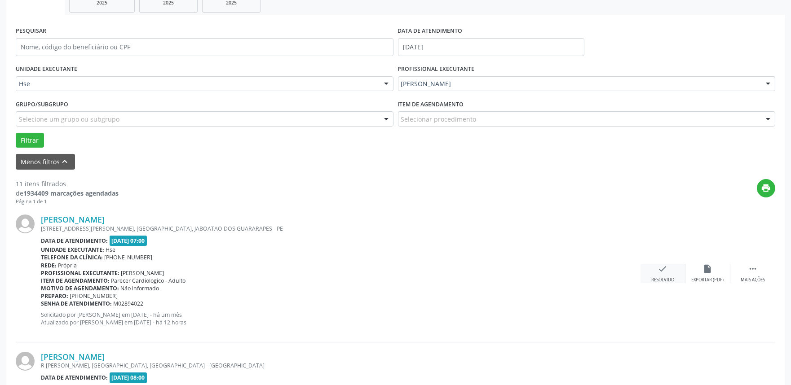
click at [665, 273] on icon "check" at bounding box center [663, 269] width 10 height 10
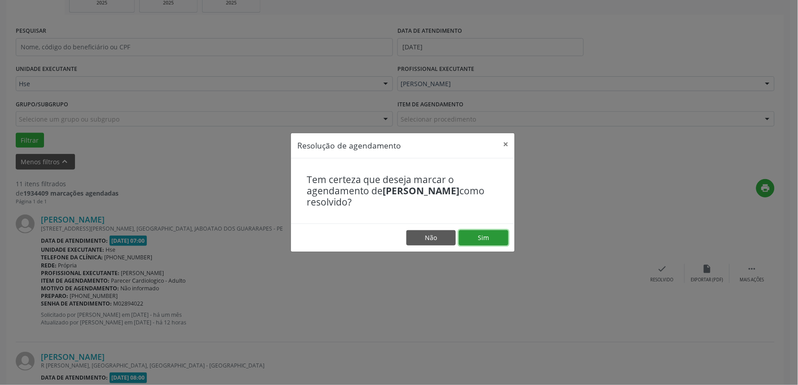
click at [482, 235] on button "Sim" at bounding box center [483, 237] width 49 height 15
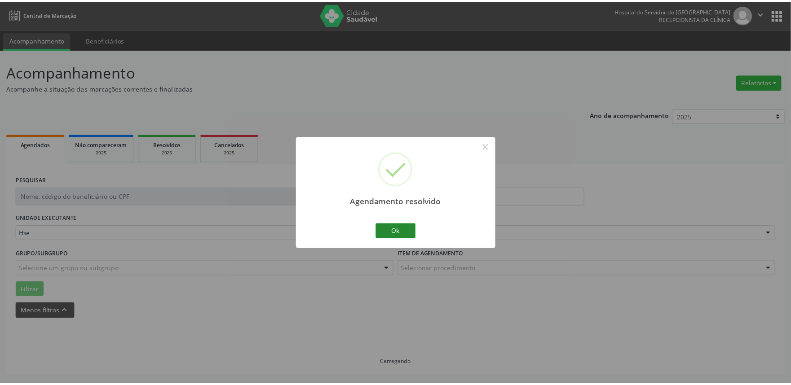
scroll to position [0, 0]
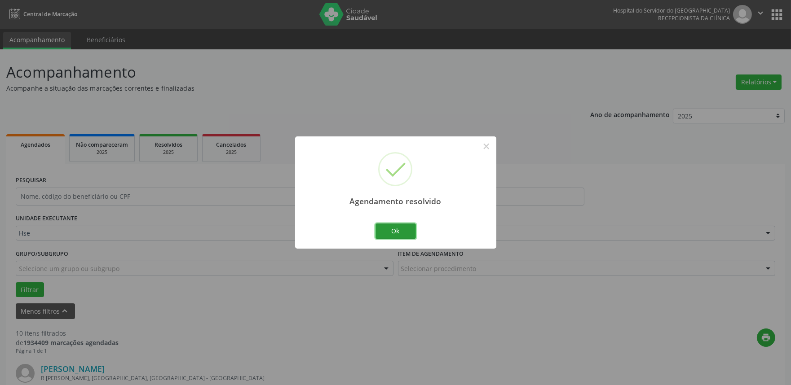
drag, startPoint x: 392, startPoint y: 230, endPoint x: 400, endPoint y: 238, distance: 10.8
click at [392, 231] on button "Ok" at bounding box center [396, 231] width 40 height 15
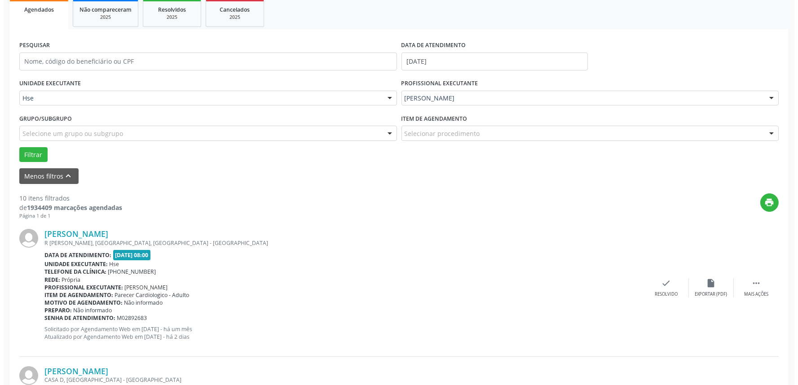
scroll to position [150, 0]
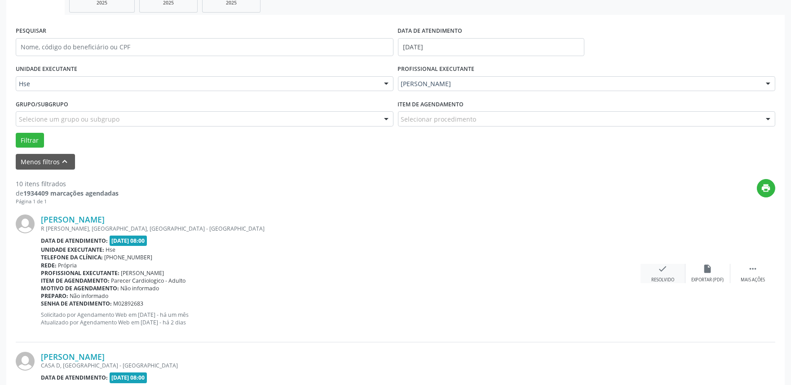
click at [658, 273] on icon "check" at bounding box center [663, 269] width 10 height 10
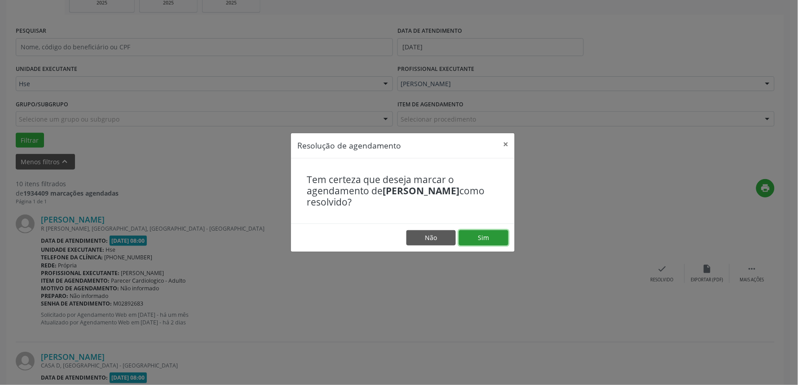
click at [495, 239] on button "Sim" at bounding box center [483, 237] width 49 height 15
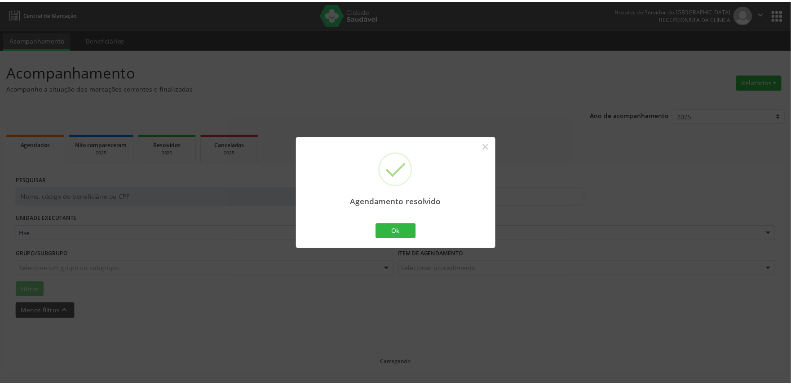
scroll to position [0, 0]
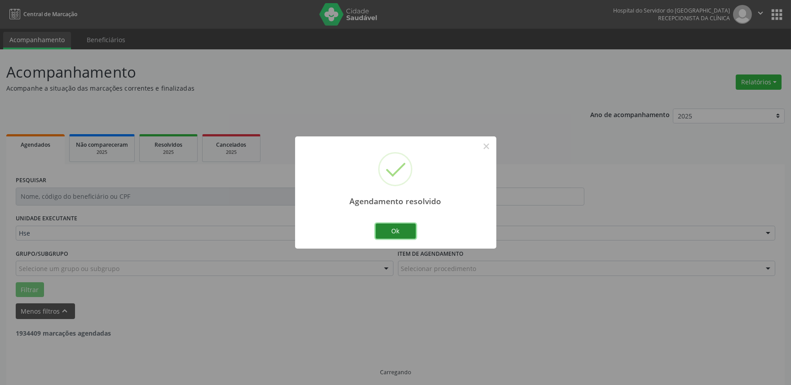
click at [412, 232] on button "Ok" at bounding box center [396, 231] width 40 height 15
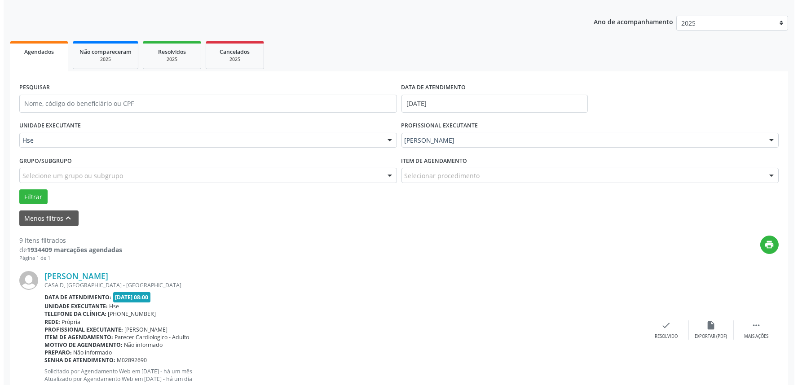
scroll to position [100, 0]
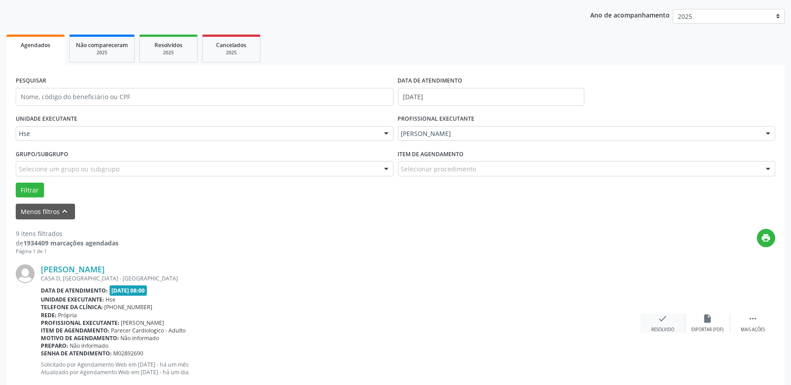
click at [665, 316] on icon "check" at bounding box center [663, 319] width 10 height 10
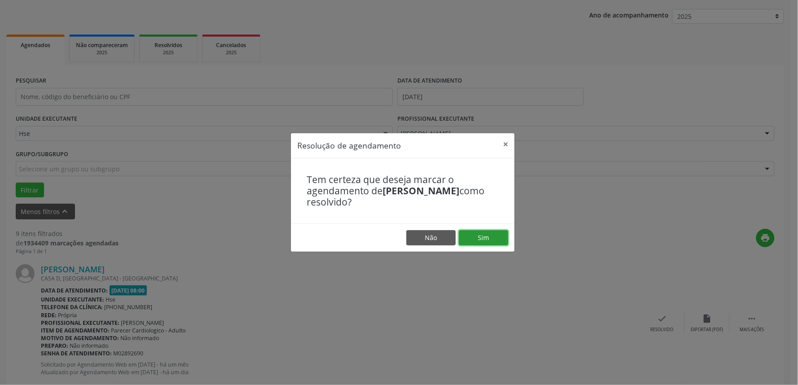
click at [488, 243] on button "Sim" at bounding box center [483, 237] width 49 height 15
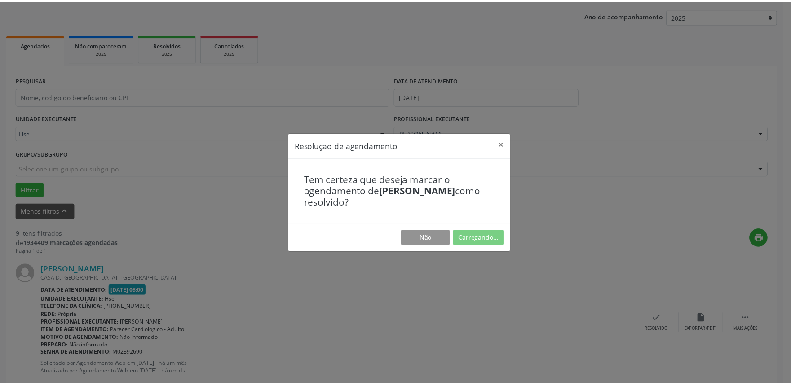
scroll to position [0, 0]
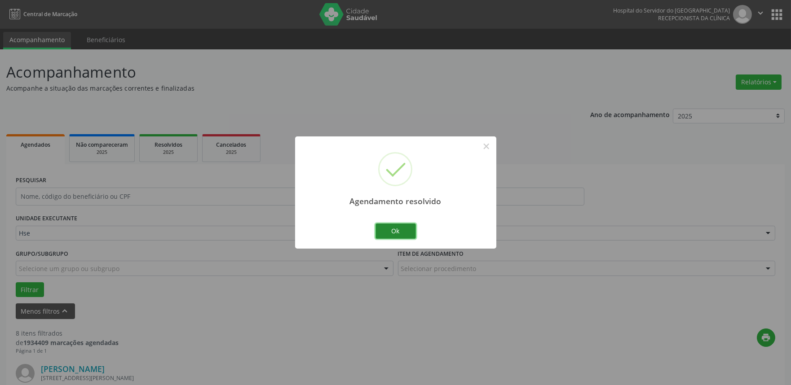
click at [397, 233] on button "Ok" at bounding box center [396, 231] width 40 height 15
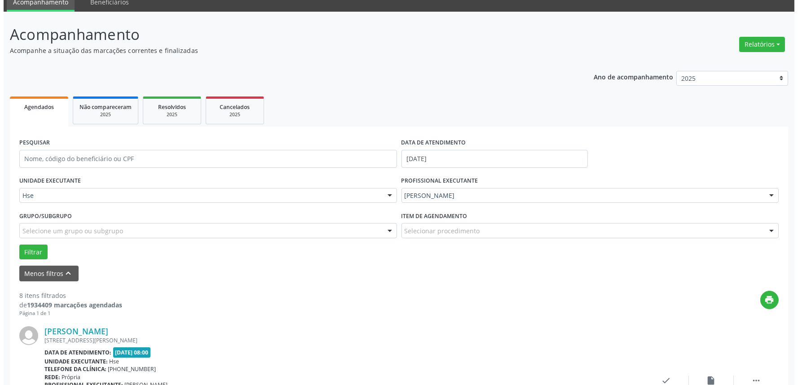
scroll to position [100, 0]
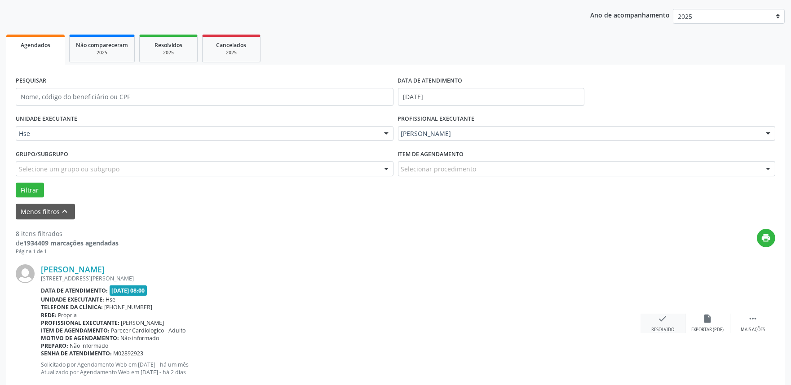
click at [653, 324] on div "check Resolvido" at bounding box center [663, 323] width 45 height 19
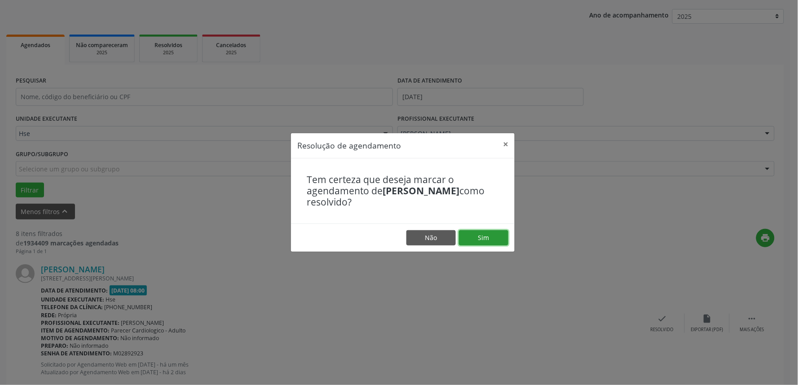
click at [488, 240] on button "Sim" at bounding box center [483, 237] width 49 height 15
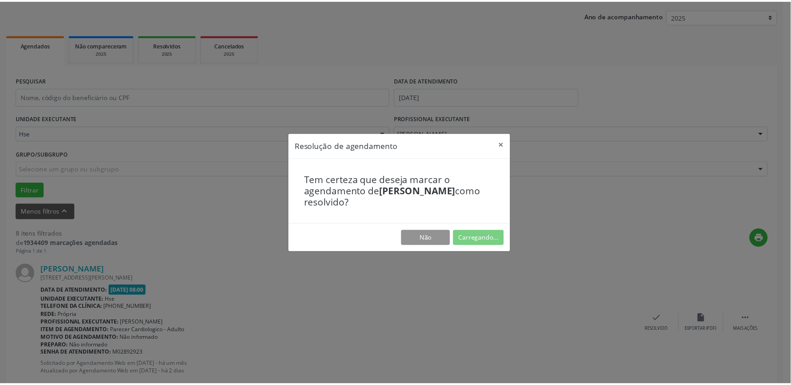
scroll to position [0, 0]
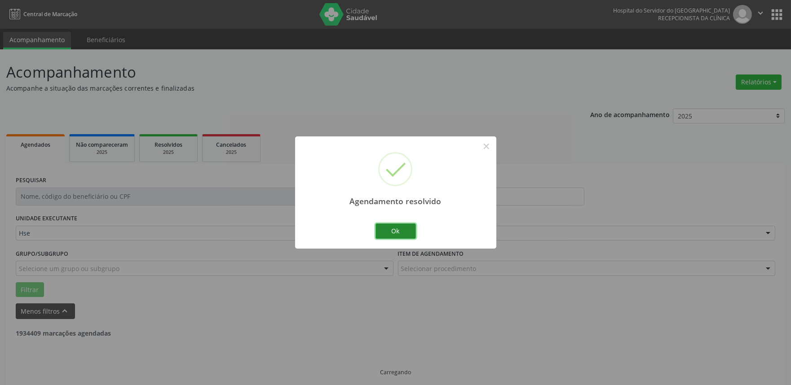
click at [403, 232] on button "Ok" at bounding box center [396, 231] width 40 height 15
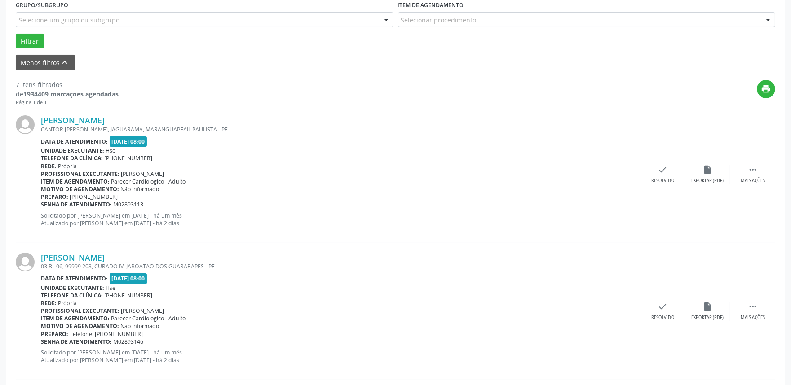
scroll to position [249, 0]
click at [760, 172] on div " Mais ações" at bounding box center [753, 173] width 45 height 19
click at [710, 174] on div "alarm_off Não compareceu" at bounding box center [708, 173] width 45 height 19
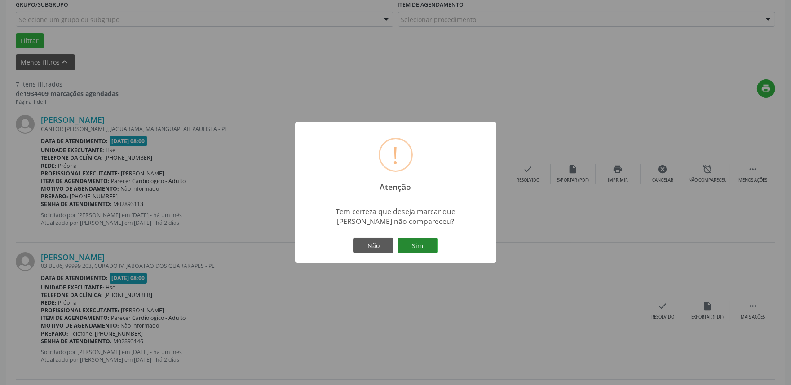
click at [423, 240] on button "Sim" at bounding box center [418, 245] width 40 height 15
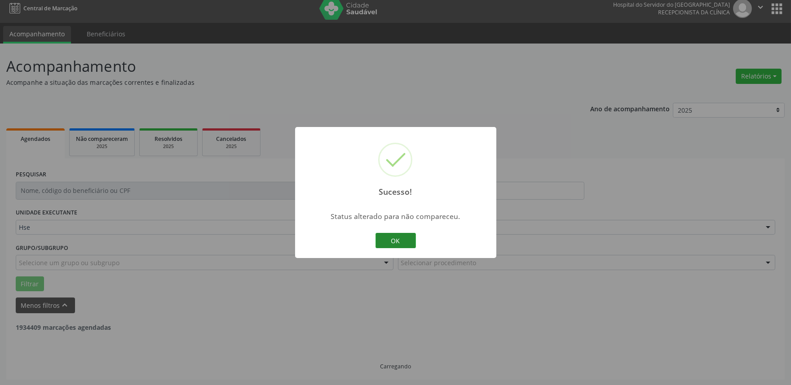
click at [408, 246] on button "OK" at bounding box center [396, 240] width 40 height 15
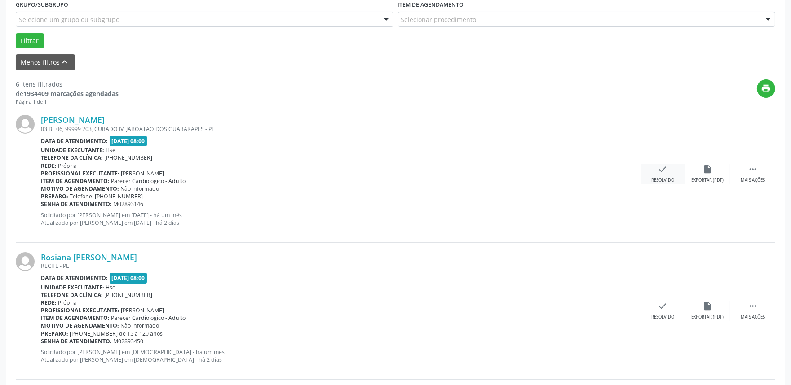
click at [674, 182] on div "check Resolvido" at bounding box center [663, 173] width 45 height 19
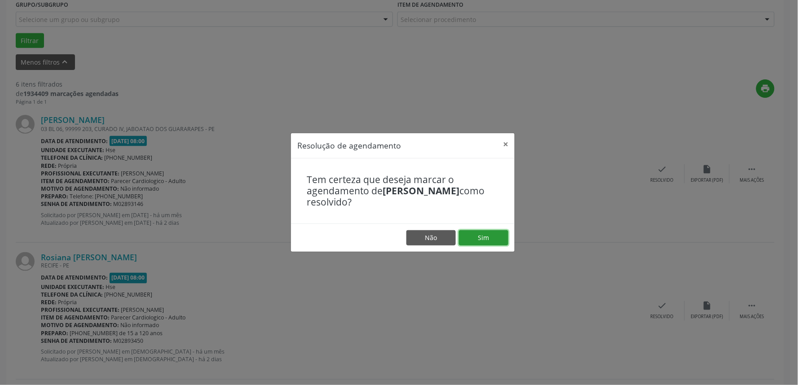
click at [492, 240] on button "Sim" at bounding box center [483, 237] width 49 height 15
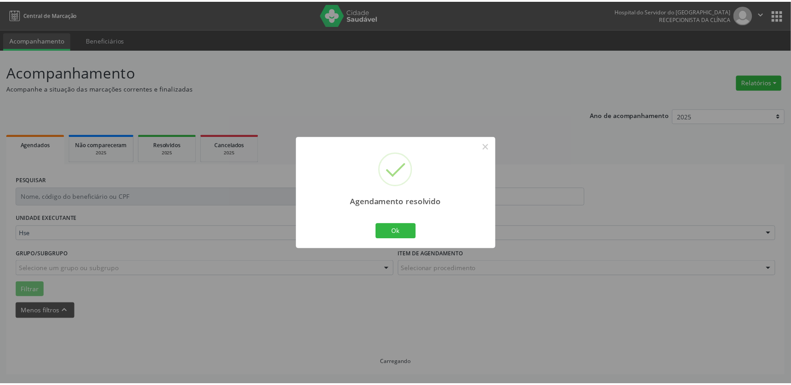
scroll to position [0, 0]
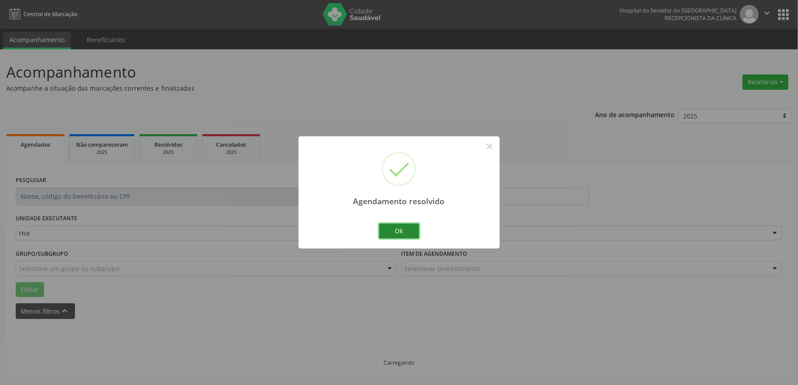
click at [408, 225] on button "Ok" at bounding box center [399, 231] width 40 height 15
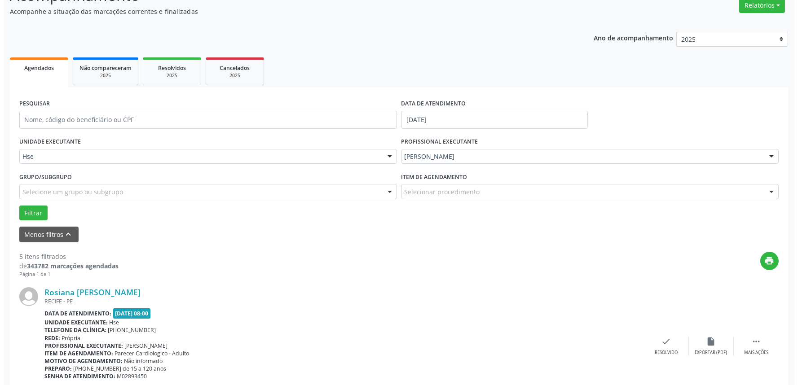
scroll to position [100, 0]
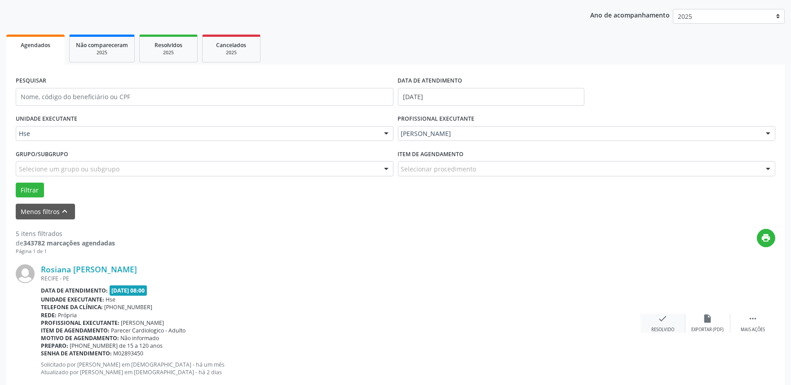
click at [668, 328] on div "Resolvido" at bounding box center [662, 330] width 23 height 6
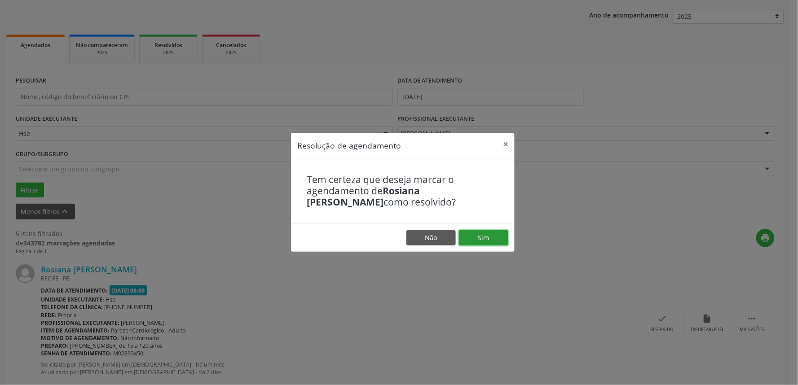
click at [488, 236] on button "Sim" at bounding box center [483, 237] width 49 height 15
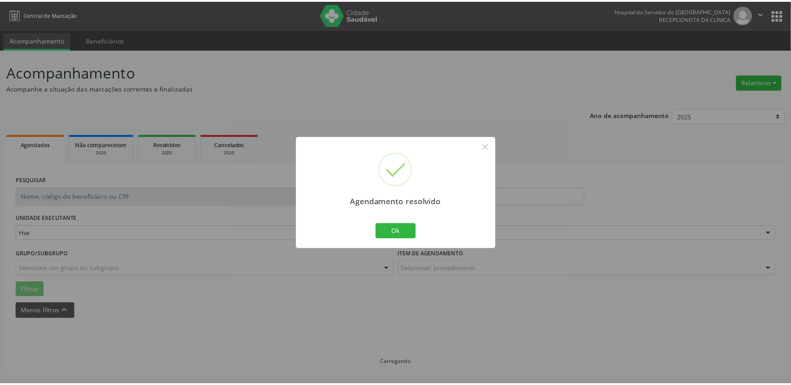
scroll to position [0, 0]
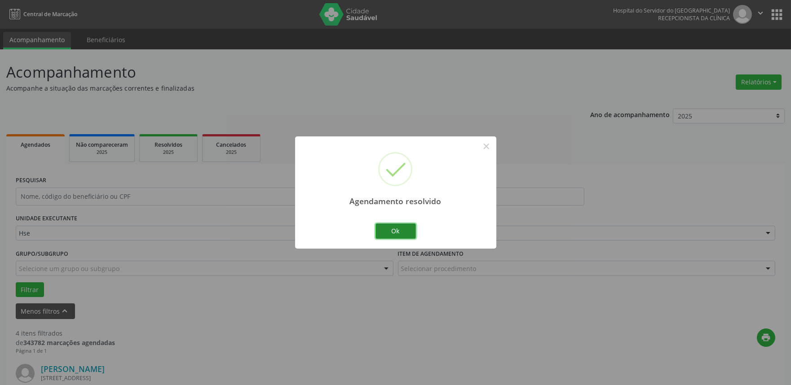
click at [409, 232] on button "Ok" at bounding box center [396, 231] width 40 height 15
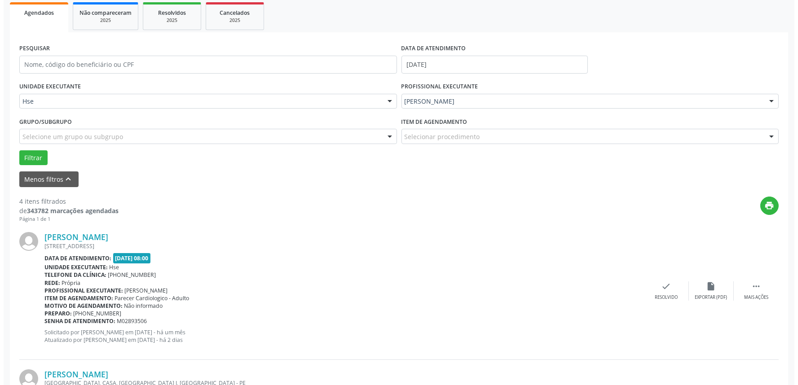
scroll to position [150, 0]
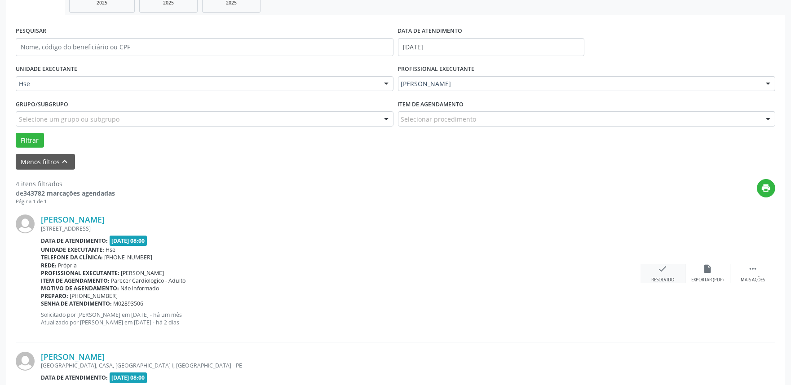
click at [662, 282] on div "Resolvido" at bounding box center [662, 280] width 23 height 6
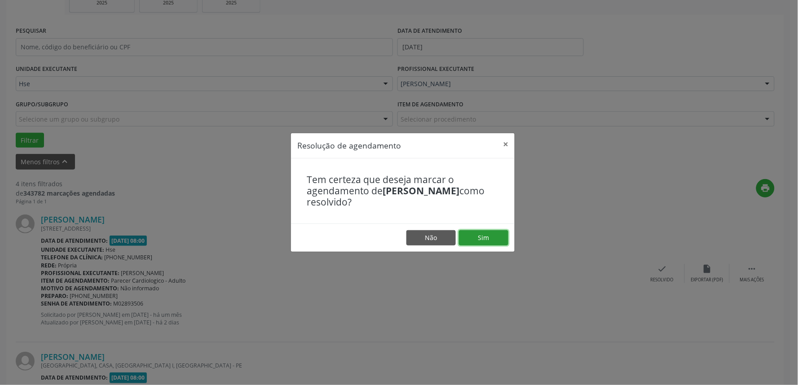
click at [490, 243] on button "Sim" at bounding box center [483, 237] width 49 height 15
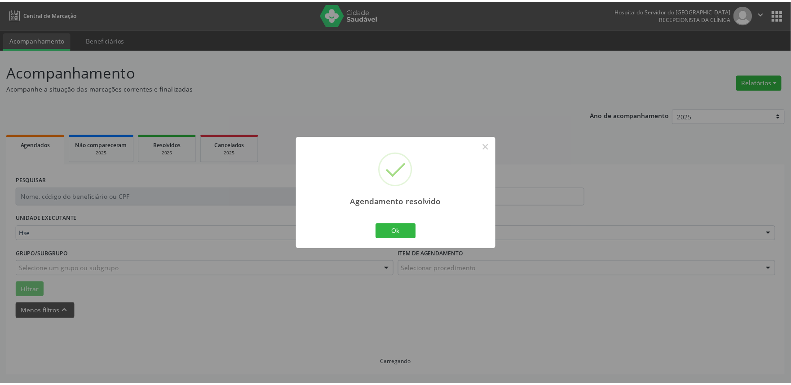
scroll to position [0, 0]
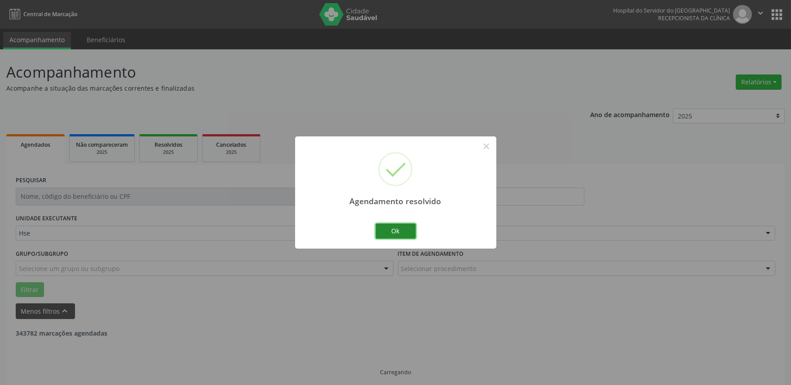
click at [412, 230] on button "Ok" at bounding box center [396, 231] width 40 height 15
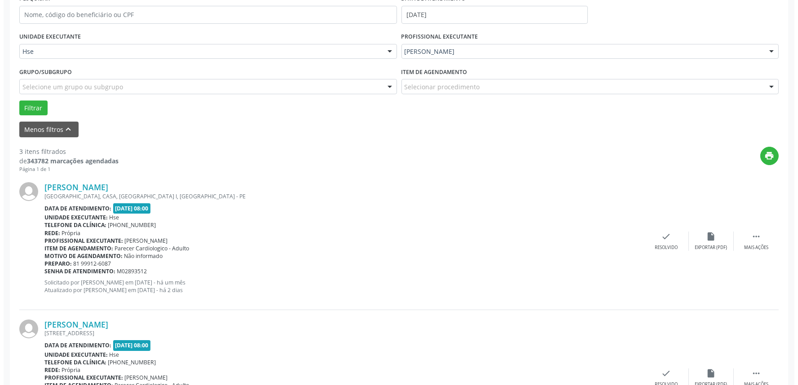
scroll to position [199, 0]
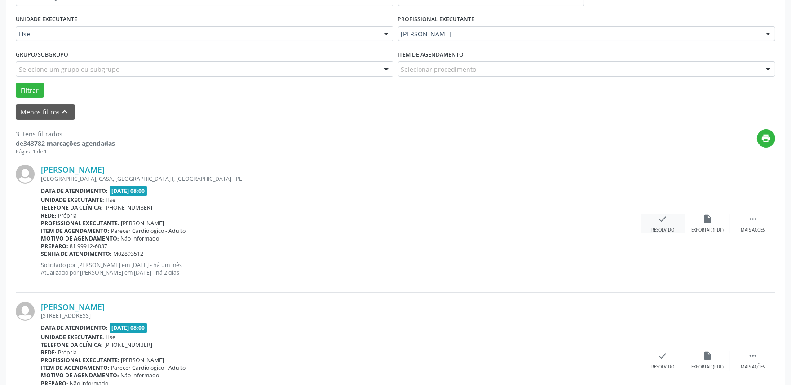
click at [656, 231] on div "Resolvido" at bounding box center [662, 230] width 23 height 6
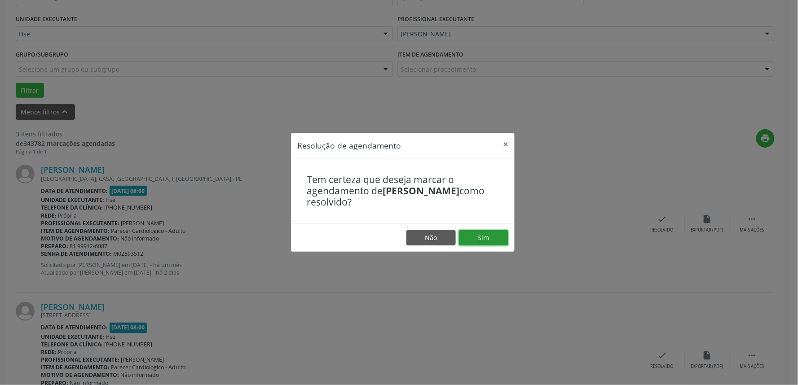
click at [482, 243] on button "Sim" at bounding box center [483, 237] width 49 height 15
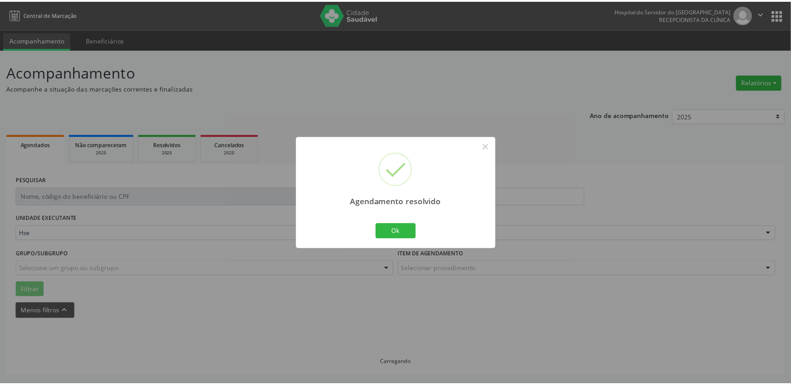
scroll to position [0, 0]
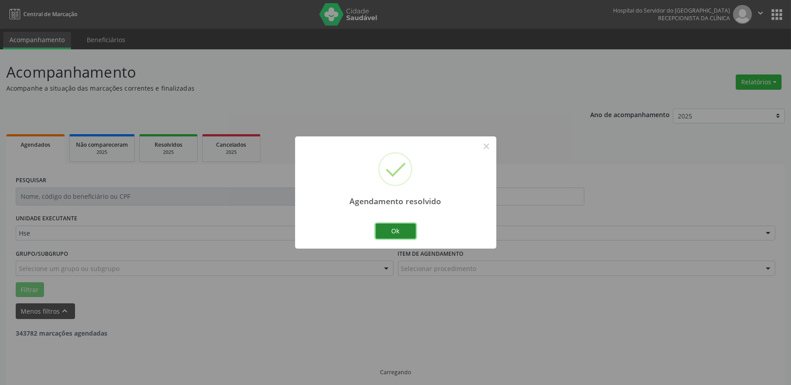
click at [411, 232] on button "Ok" at bounding box center [396, 231] width 40 height 15
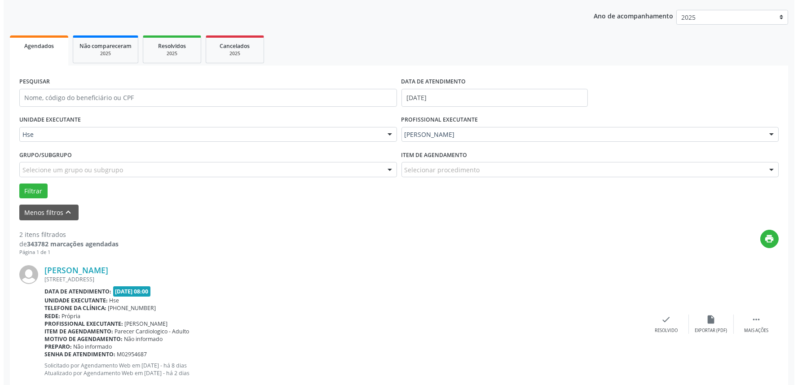
scroll to position [100, 0]
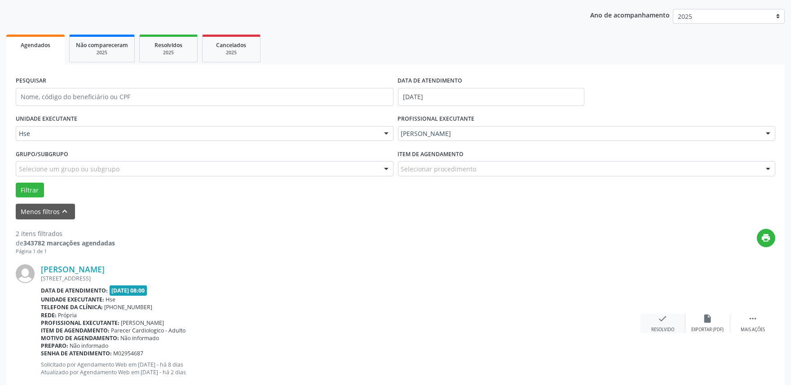
click at [671, 320] on div "check Resolvido" at bounding box center [663, 323] width 45 height 19
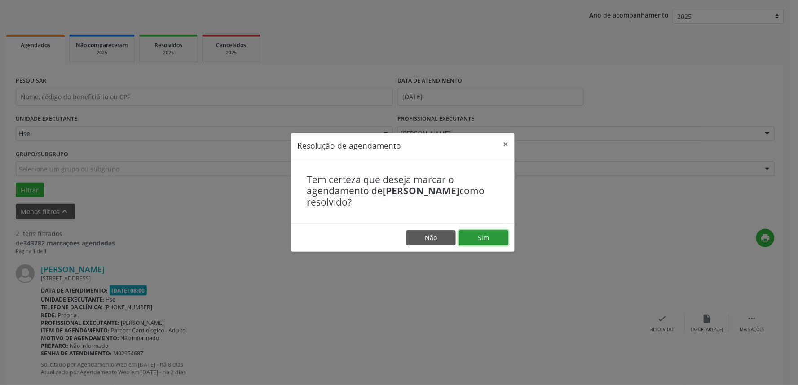
click at [481, 243] on button "Sim" at bounding box center [483, 237] width 49 height 15
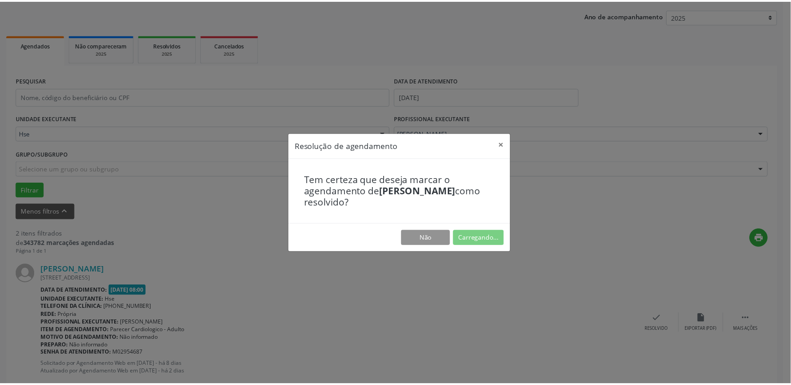
scroll to position [0, 0]
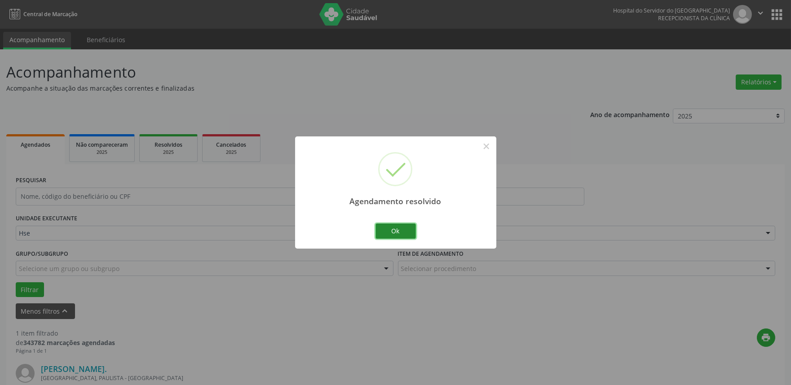
click at [409, 234] on button "Ok" at bounding box center [396, 231] width 40 height 15
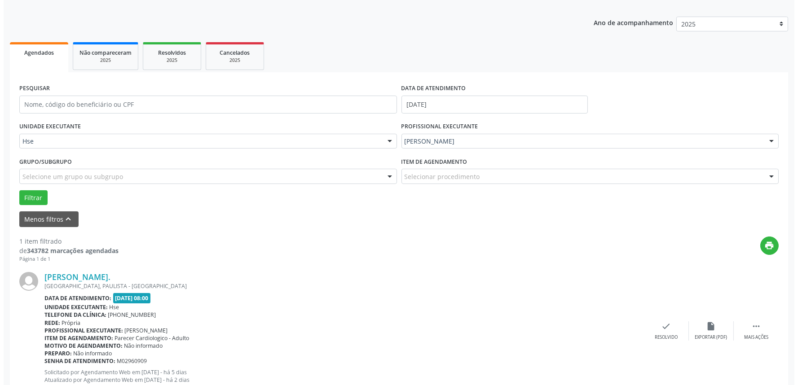
scroll to position [100, 0]
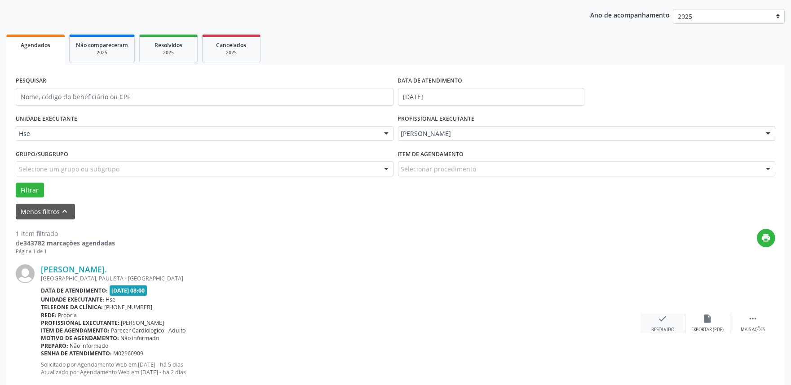
click at [652, 317] on div "check Resolvido" at bounding box center [663, 323] width 45 height 19
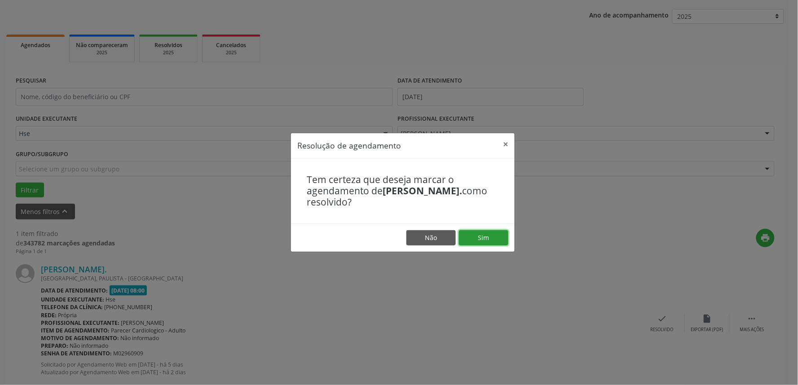
click at [490, 232] on button "Sim" at bounding box center [483, 237] width 49 height 15
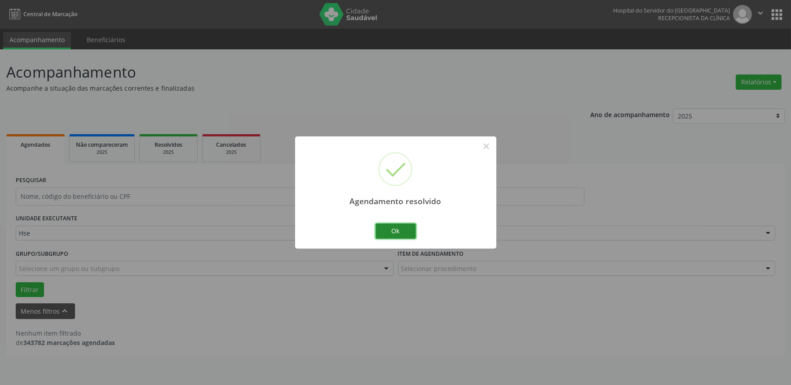
click at [403, 230] on button "Ok" at bounding box center [396, 231] width 40 height 15
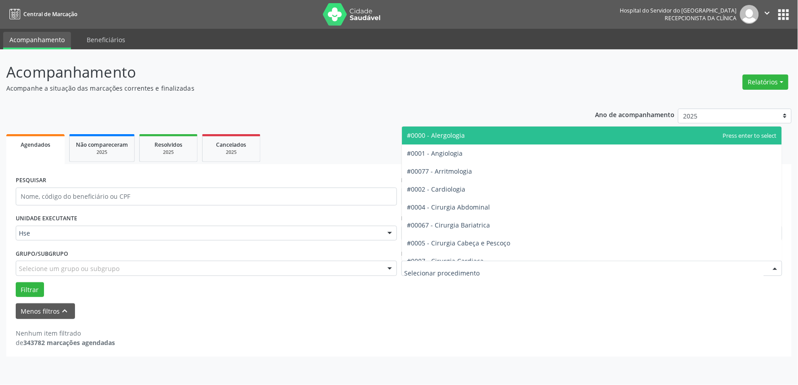
click at [503, 267] on div at bounding box center [592, 268] width 381 height 15
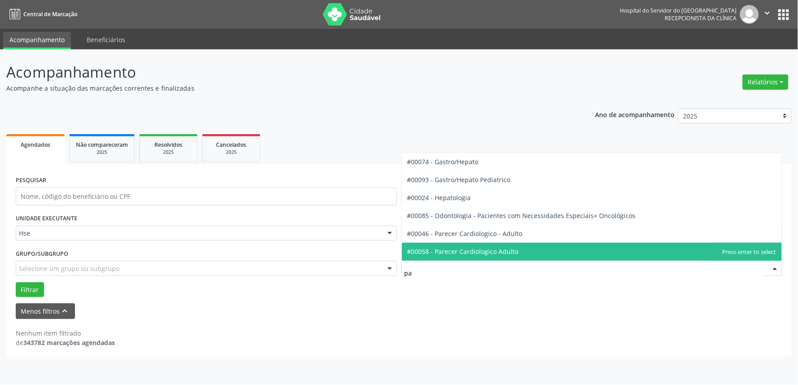
click at [513, 253] on span "#00058 - Parecer Cardiologico Adulto" at bounding box center [463, 252] width 111 height 9
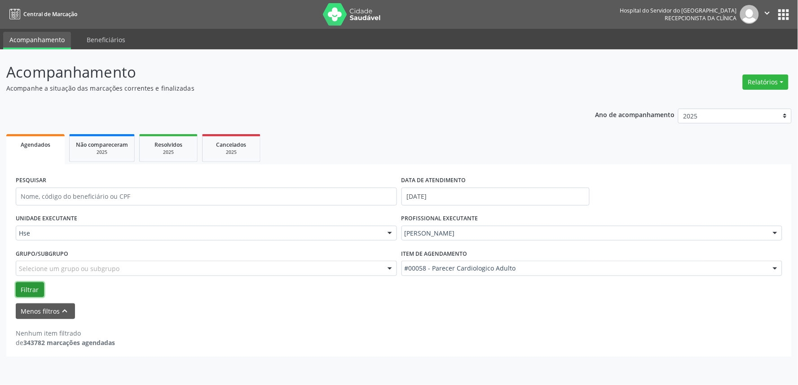
click at [22, 284] on button "Filtrar" at bounding box center [30, 290] width 28 height 15
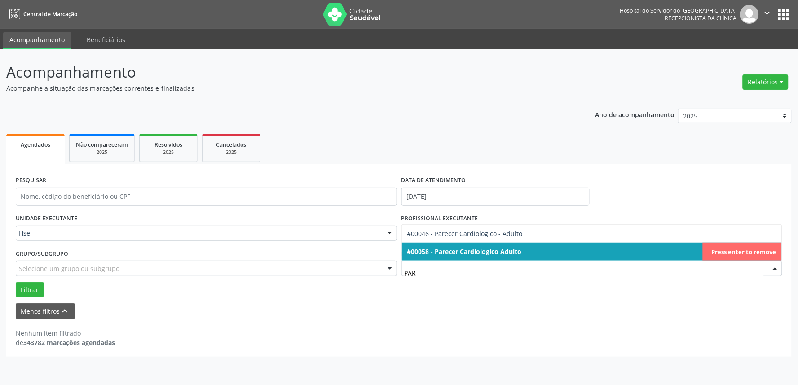
type input "PARE"
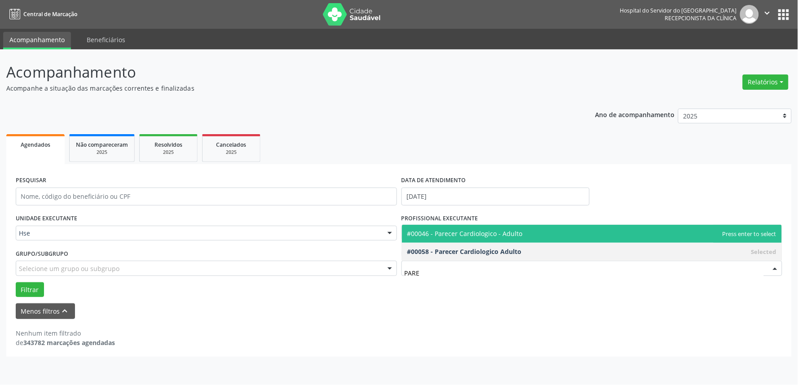
click at [523, 236] on span "#00046 - Parecer Cardiologico - Adulto" at bounding box center [592, 234] width 381 height 18
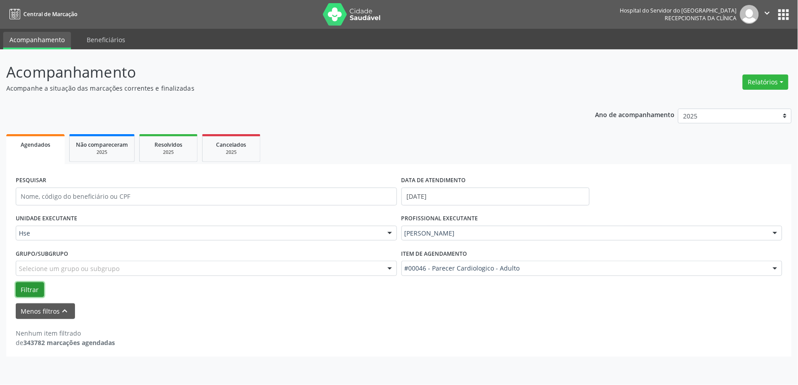
click at [27, 289] on button "Filtrar" at bounding box center [30, 290] width 28 height 15
